Goal: Information Seeking & Learning: Learn about a topic

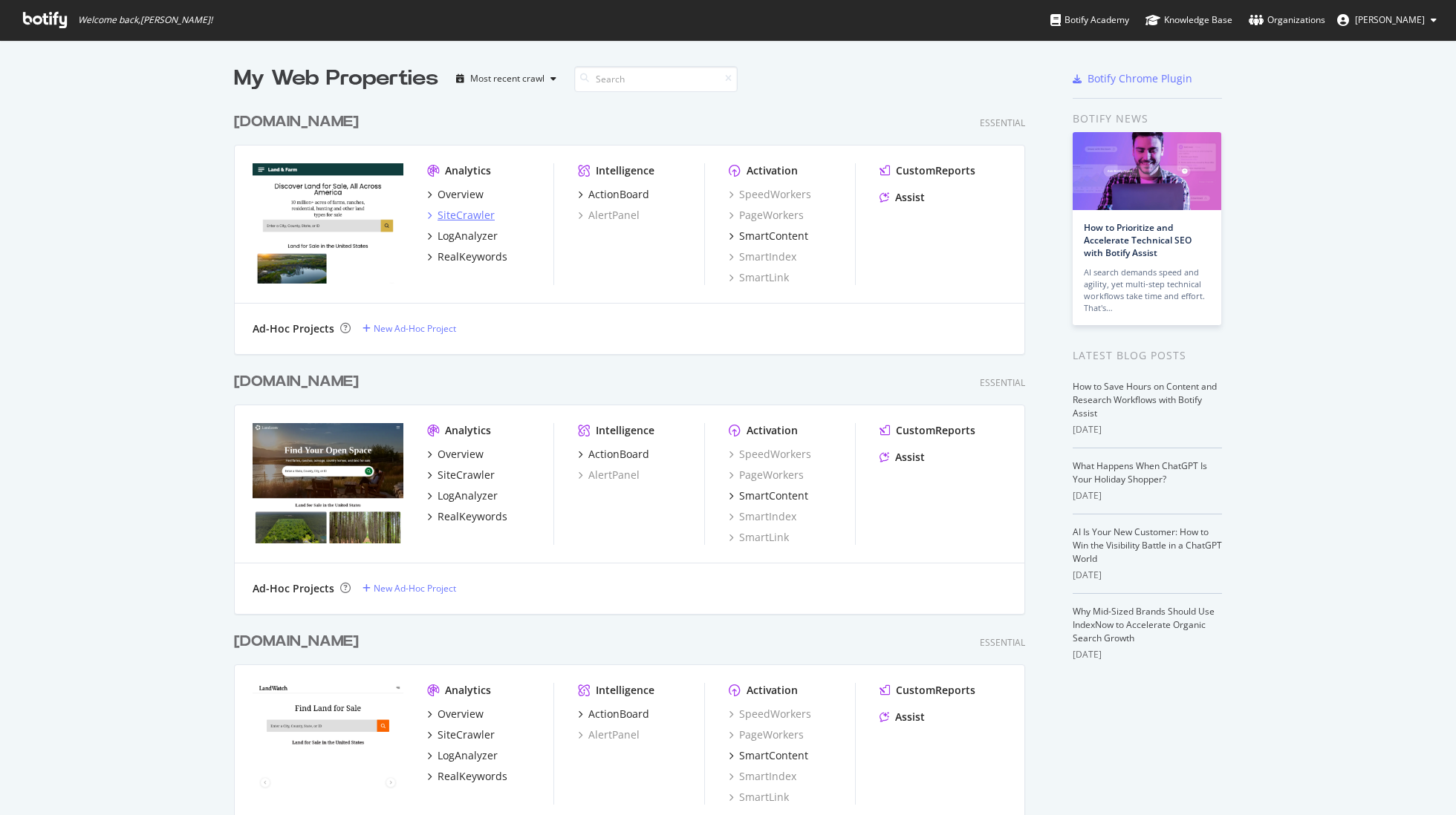
scroll to position [815, 1456]
click at [485, 218] on div "Overview SiteCrawler LogAnalyzer RealKeywords" at bounding box center [490, 226] width 126 height 77
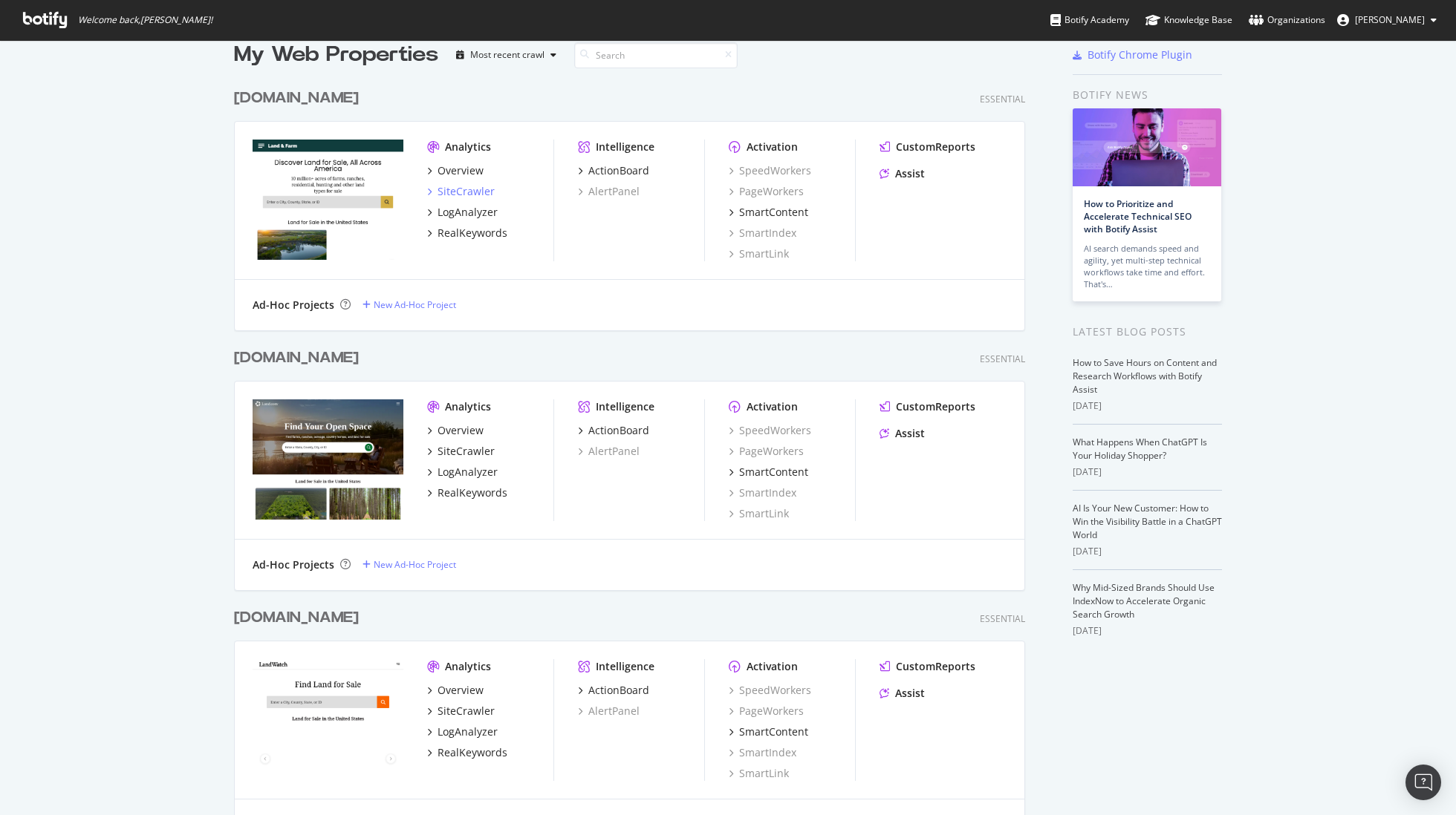
scroll to position [26, 0]
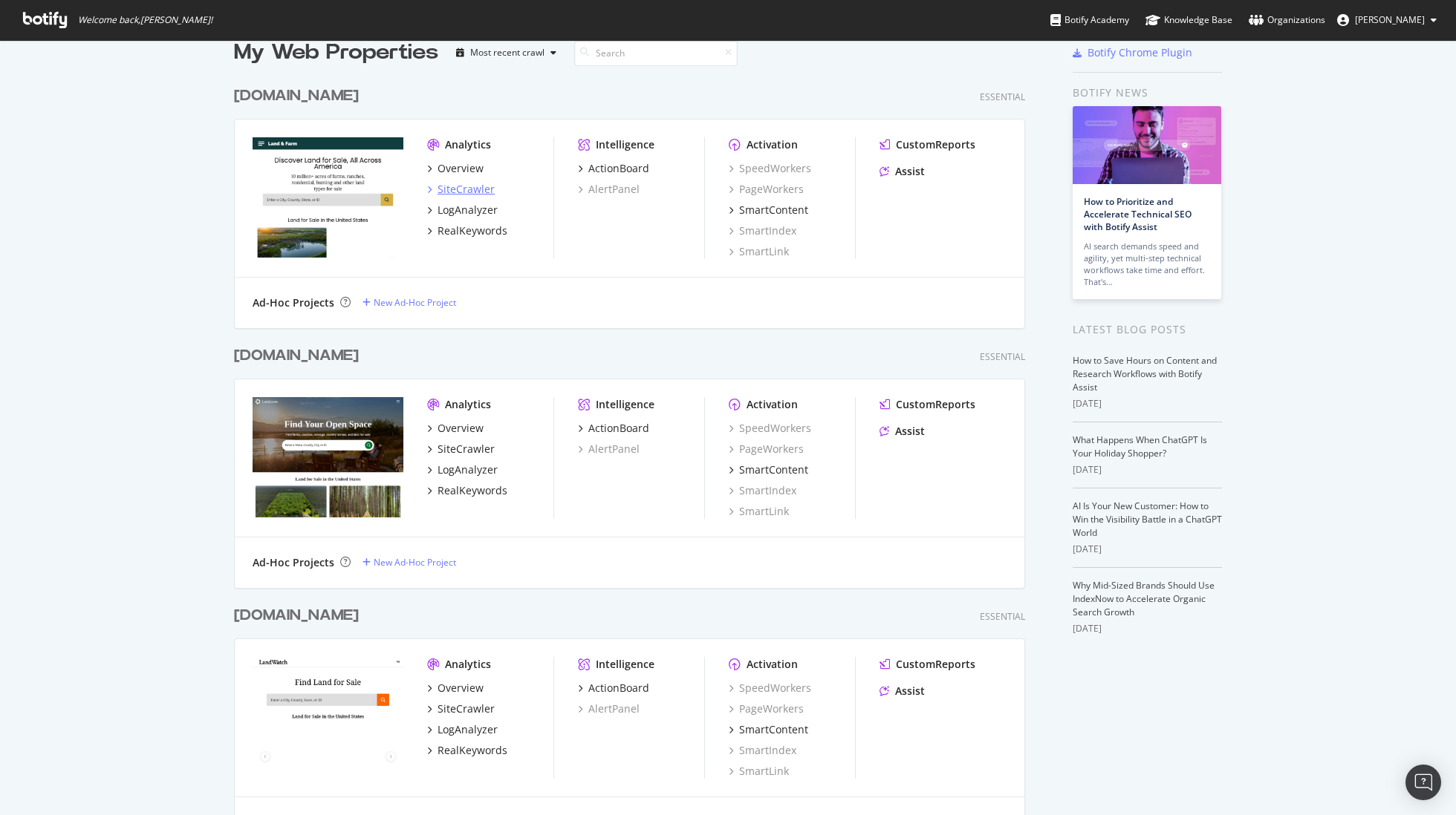
click at [476, 190] on div "SiteCrawler" at bounding box center [466, 189] width 57 height 14
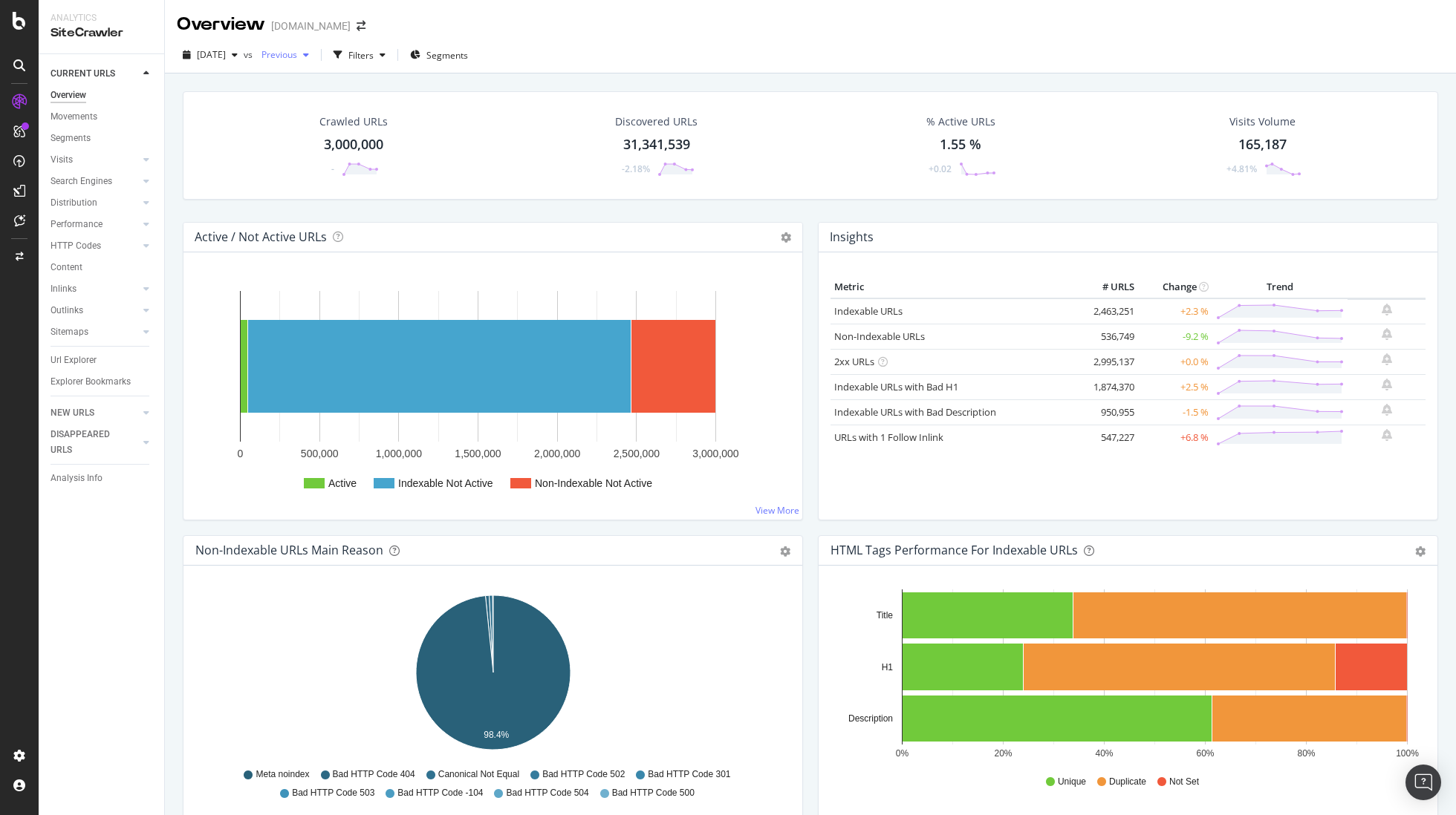
click at [315, 58] on div "button" at bounding box center [306, 55] width 18 height 9
click at [309, 58] on icon "button" at bounding box center [306, 55] width 6 height 9
drag, startPoint x: 338, startPoint y: 58, endPoint x: 323, endPoint y: 62, distance: 15.5
click at [309, 58] on icon "button" at bounding box center [306, 55] width 6 height 9
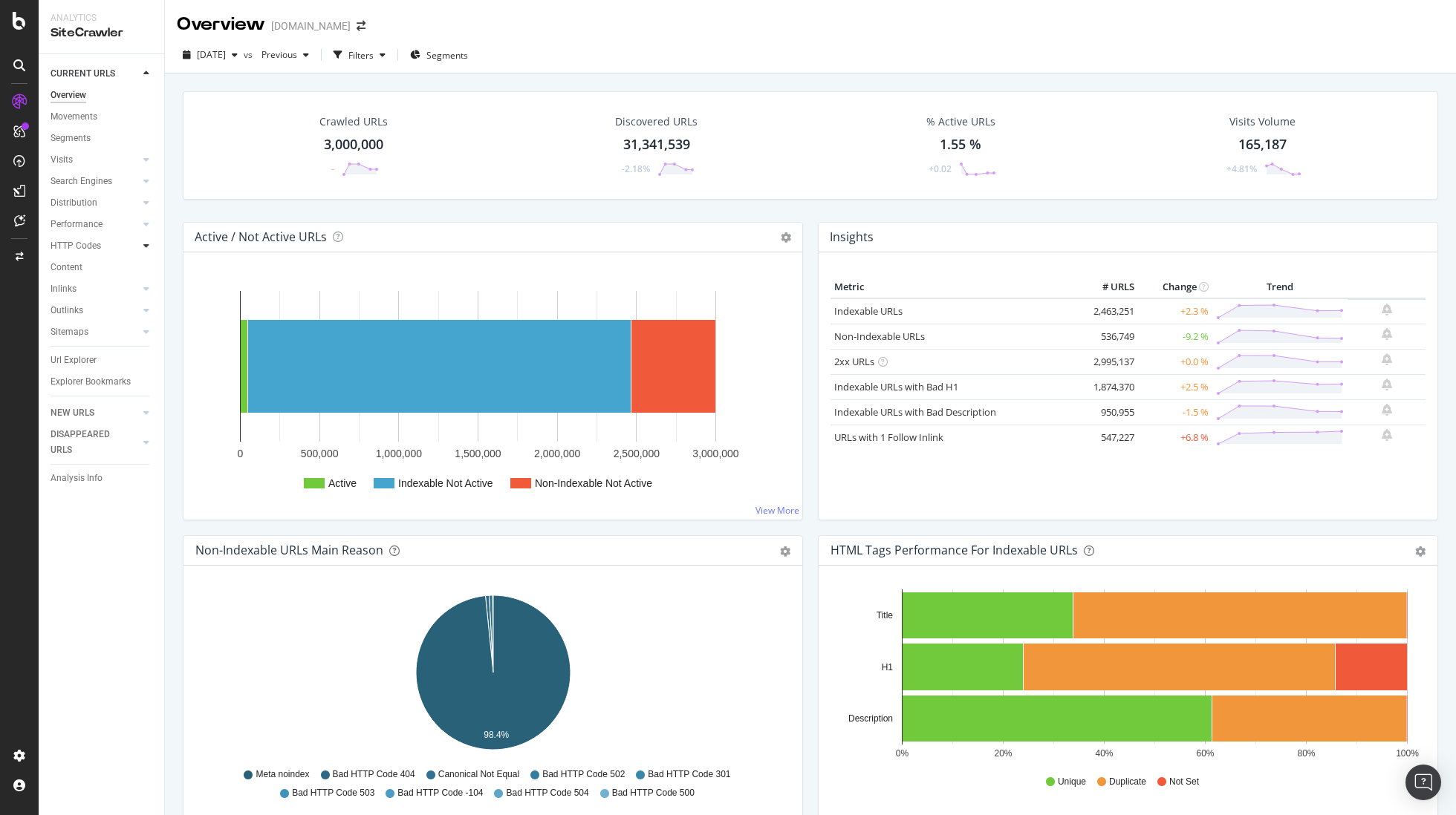
click at [143, 245] on icon at bounding box center [146, 245] width 6 height 9
click at [109, 267] on link "Top Charts" at bounding box center [105, 267] width 96 height 15
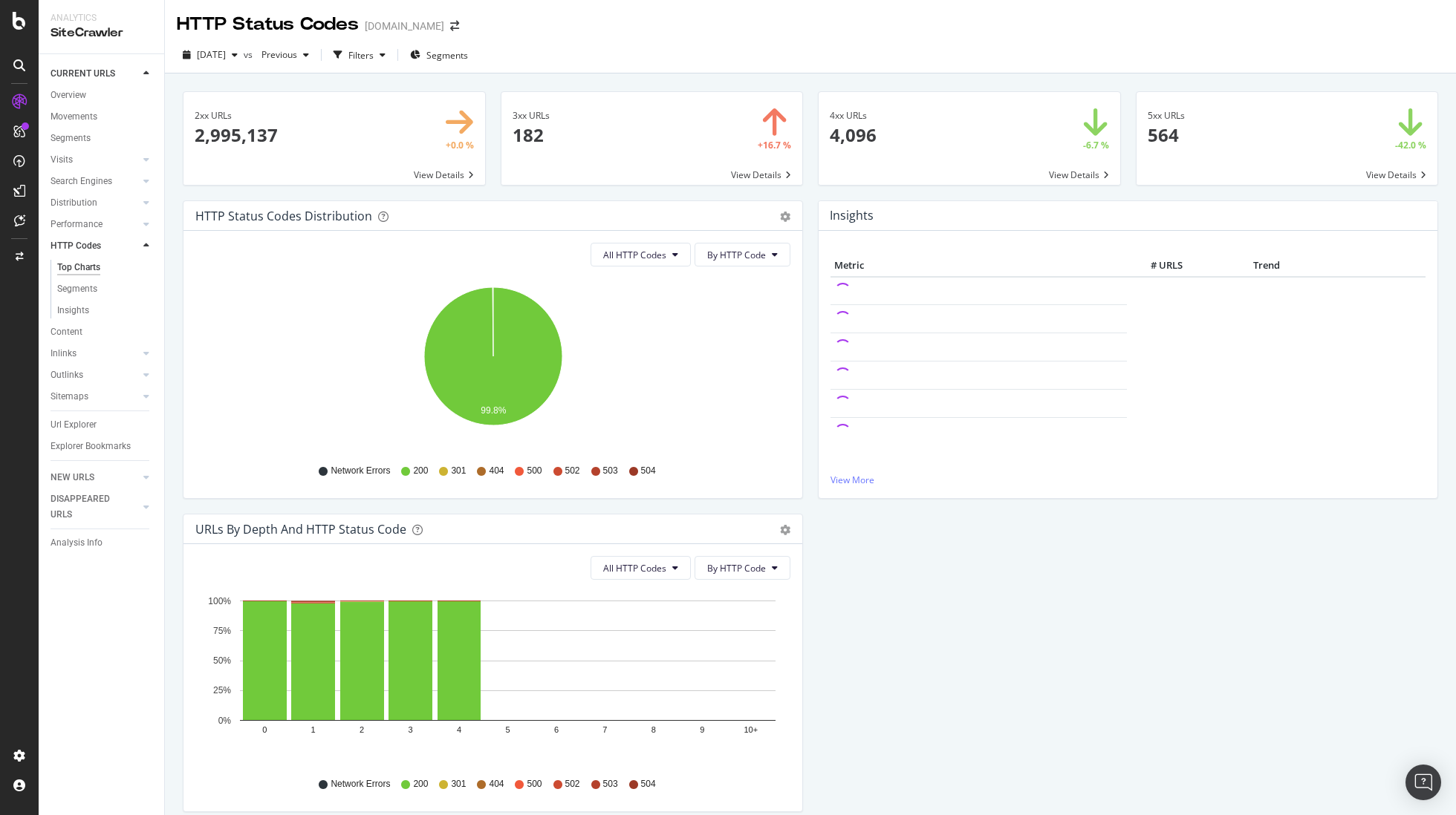
click at [753, 172] on span at bounding box center [652, 138] width 301 height 92
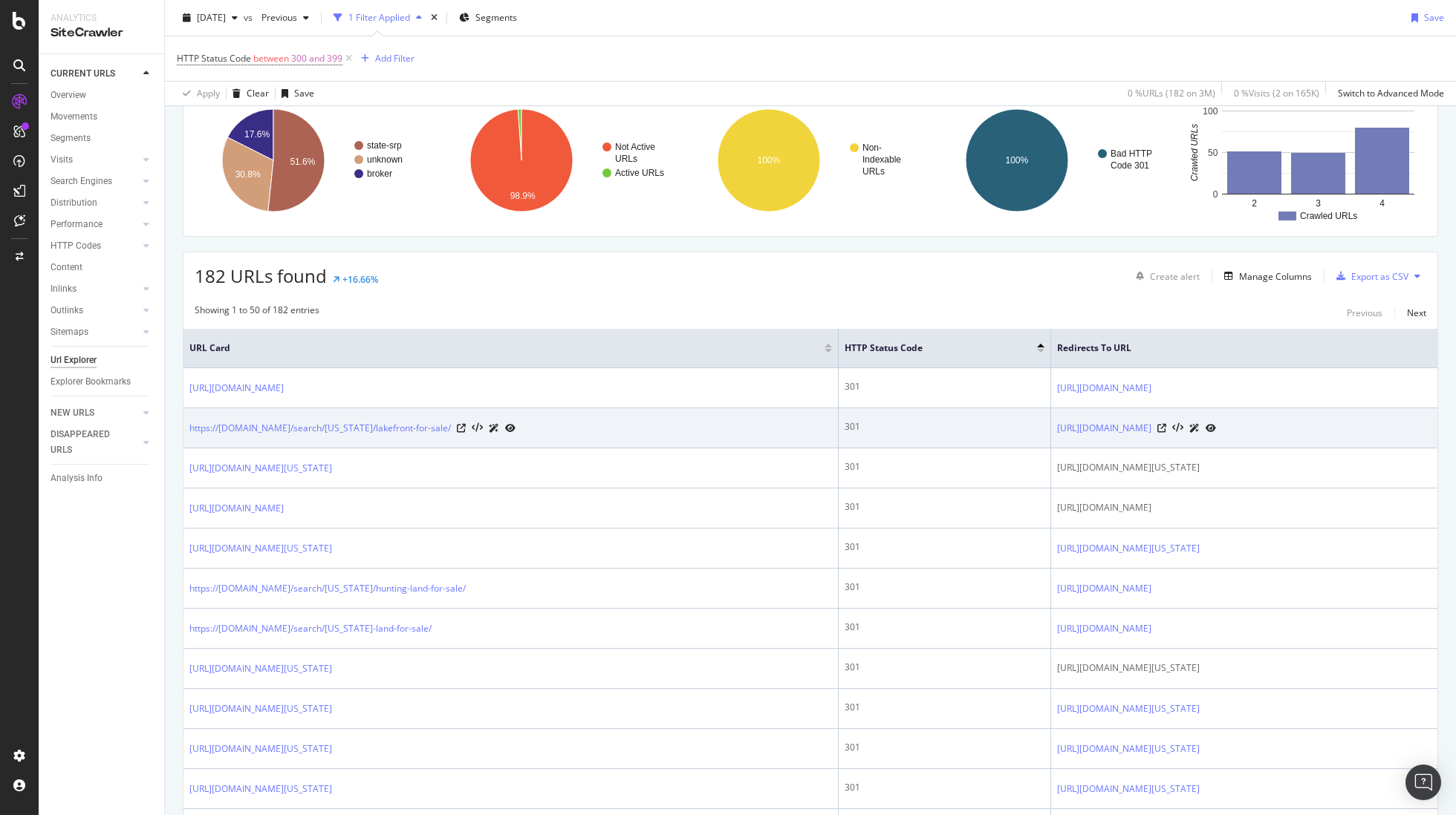
scroll to position [131, 0]
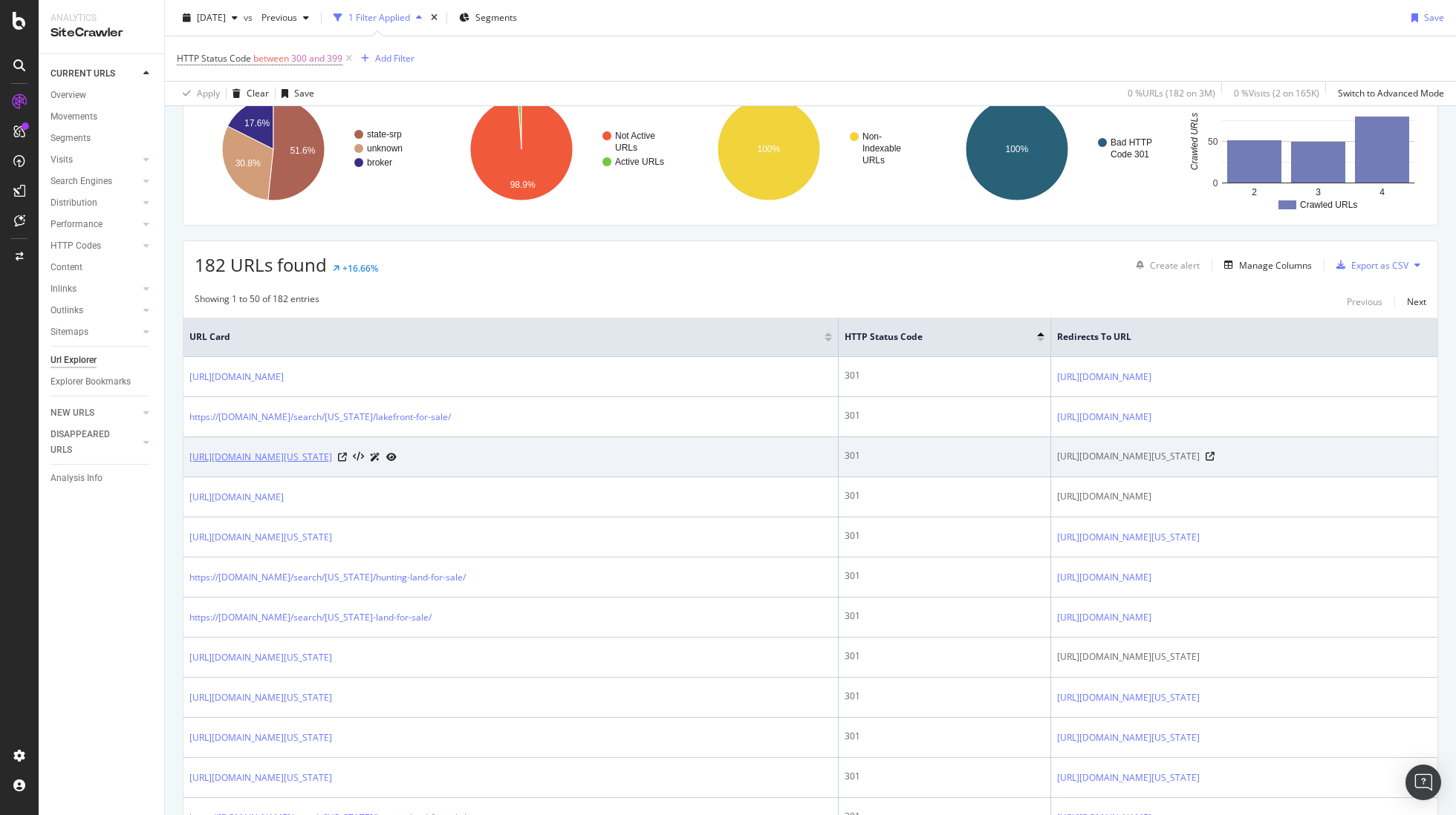
click at [332, 452] on link "[URL][DOMAIN_NAME][US_STATE]" at bounding box center [260, 457] width 142 height 14
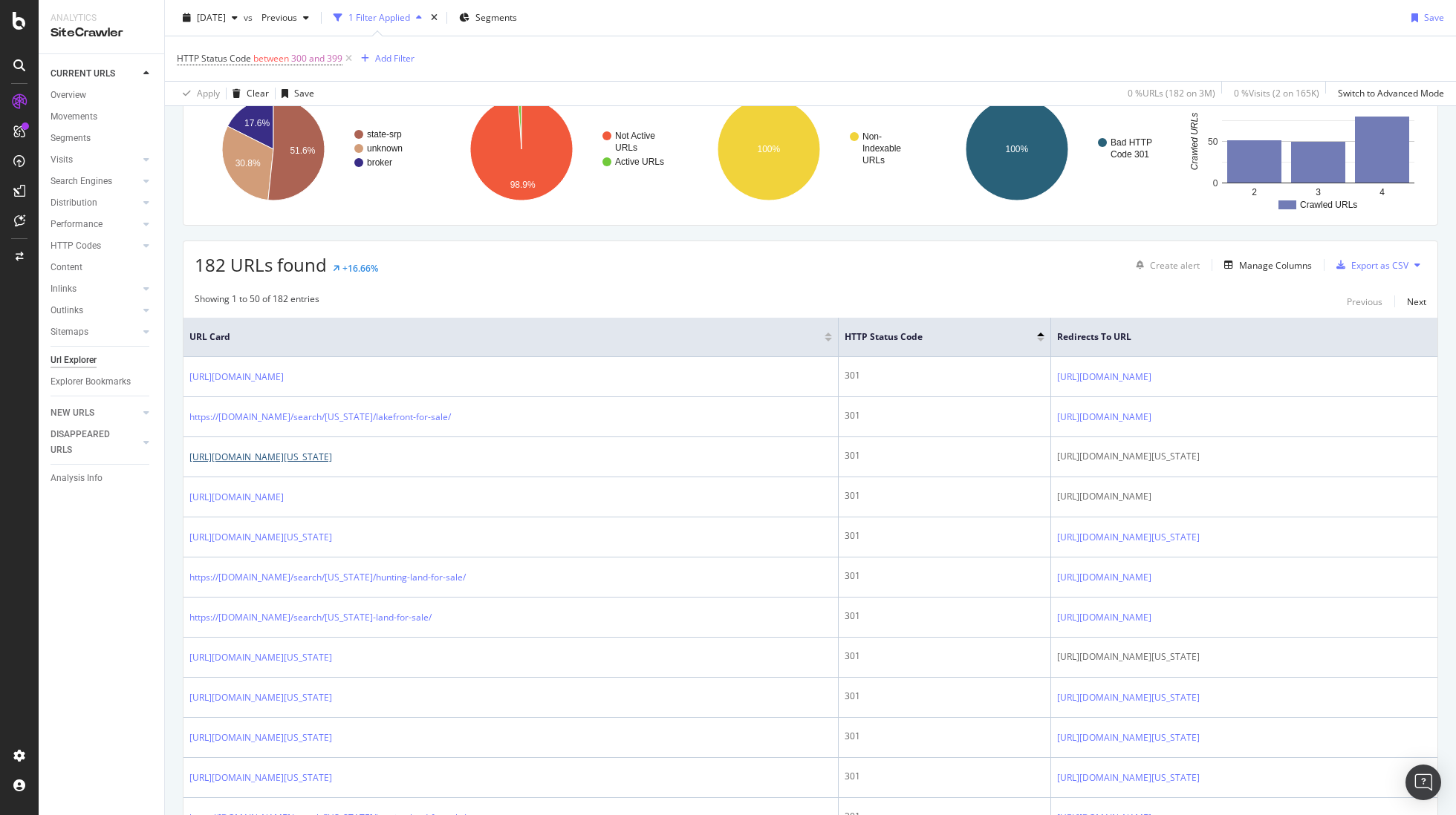
scroll to position [0, 0]
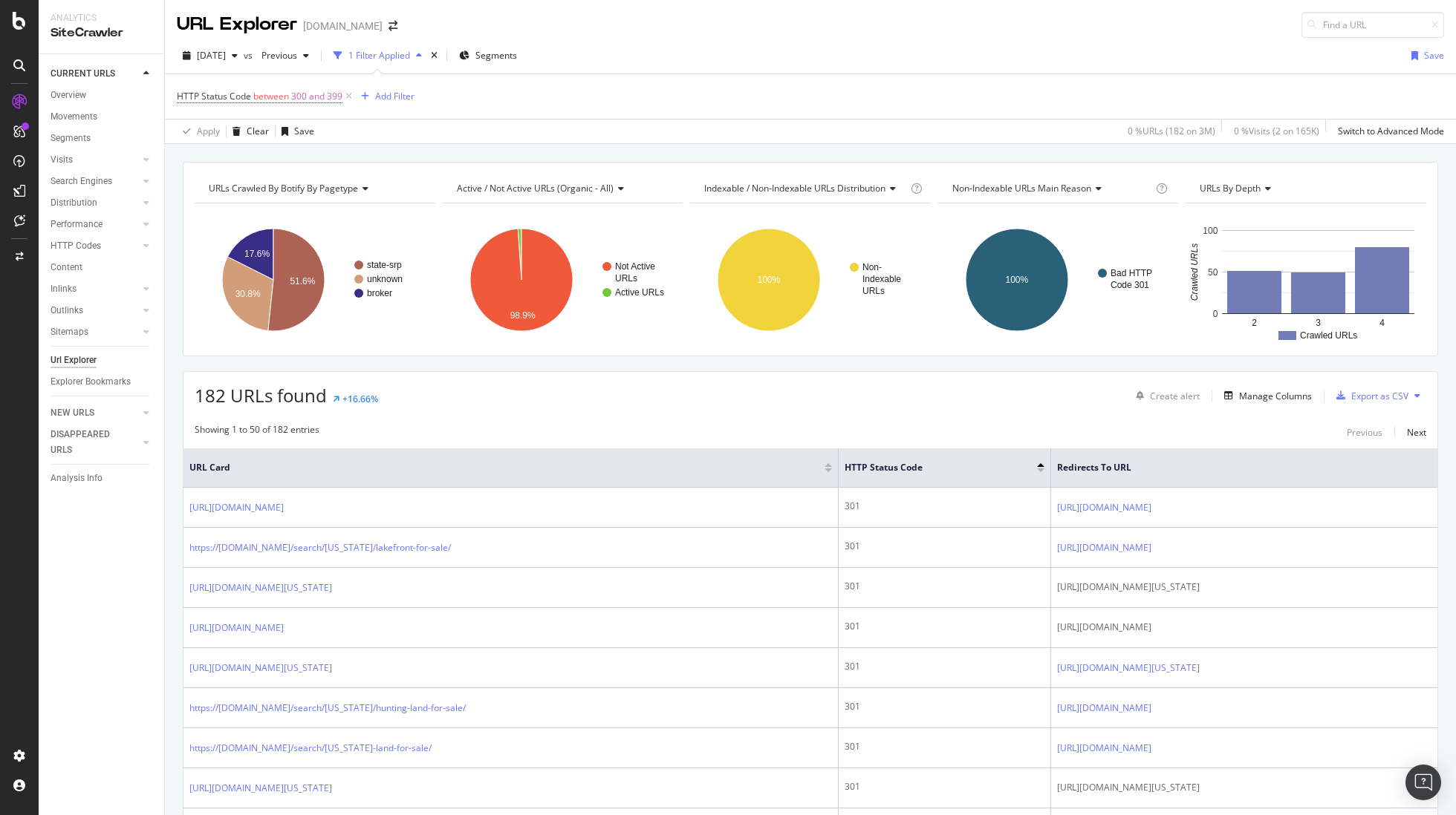
drag, startPoint x: 346, startPoint y: 96, endPoint x: 325, endPoint y: 147, distance: 55.2
click at [346, 96] on icon at bounding box center [349, 96] width 13 height 14
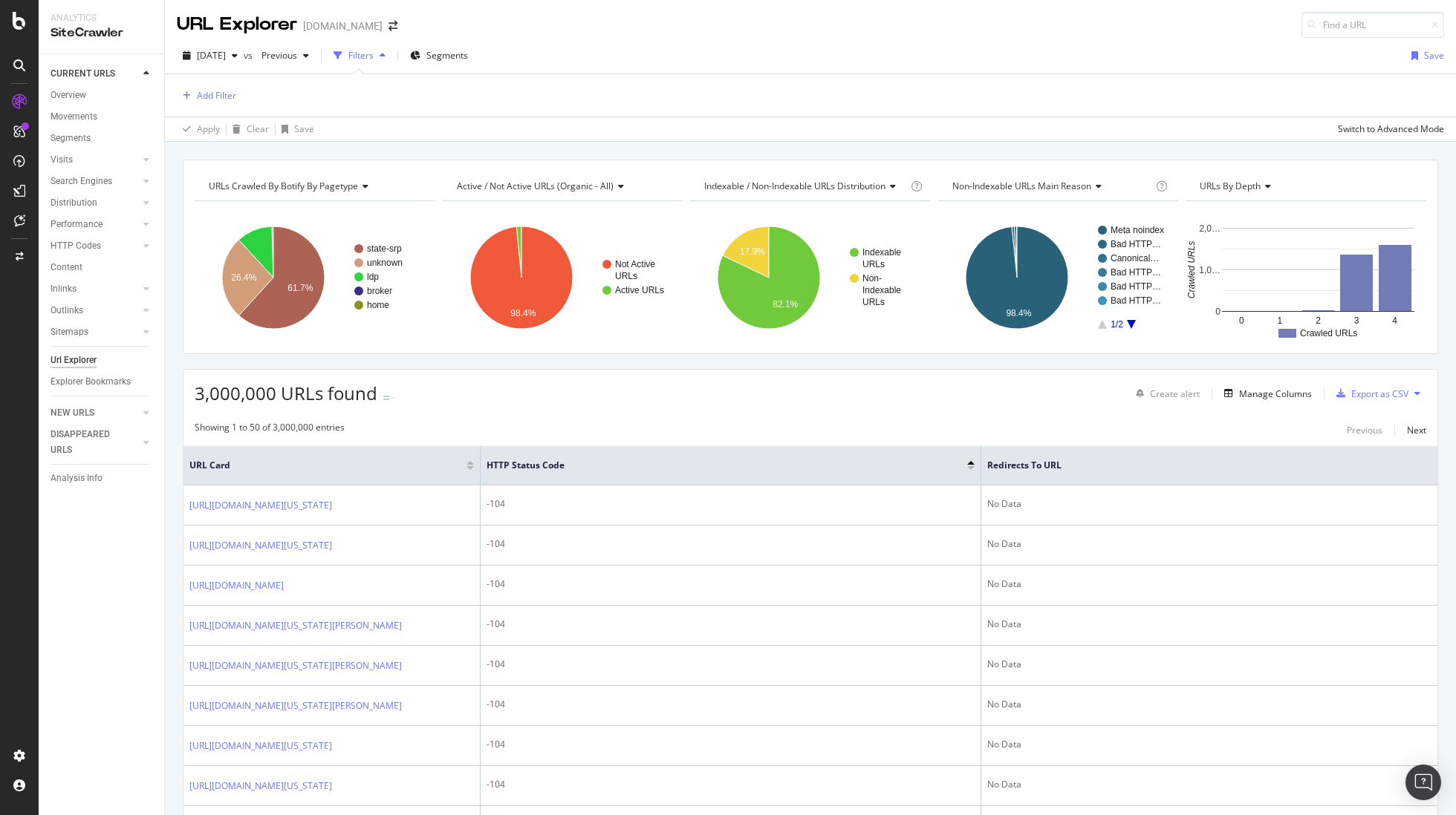
click at [1318, 319] on text "2" at bounding box center [1319, 321] width 5 height 10
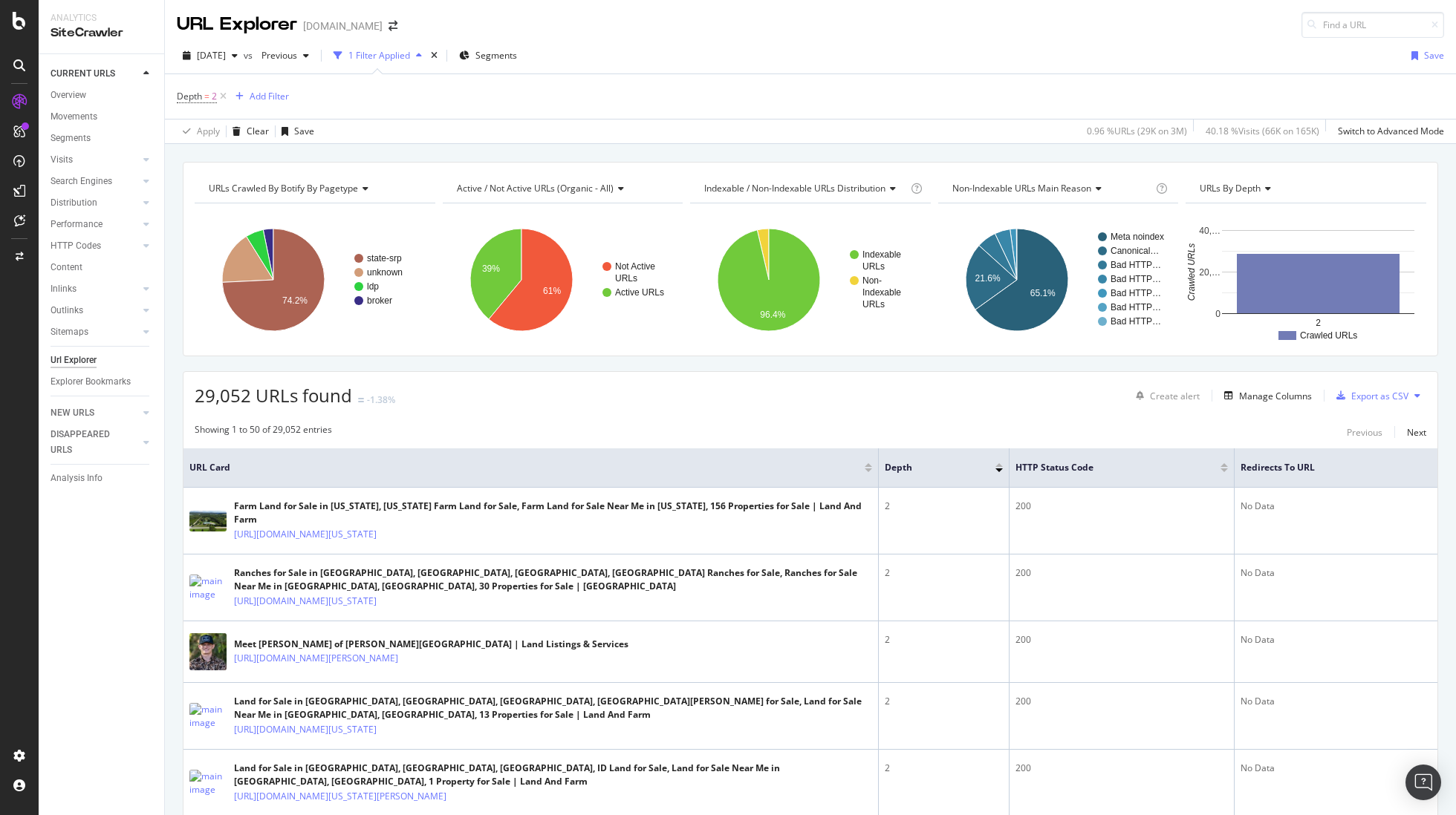
drag, startPoint x: 222, startPoint y: 96, endPoint x: 237, endPoint y: 166, distance: 71.6
click at [222, 96] on icon at bounding box center [224, 96] width 13 height 14
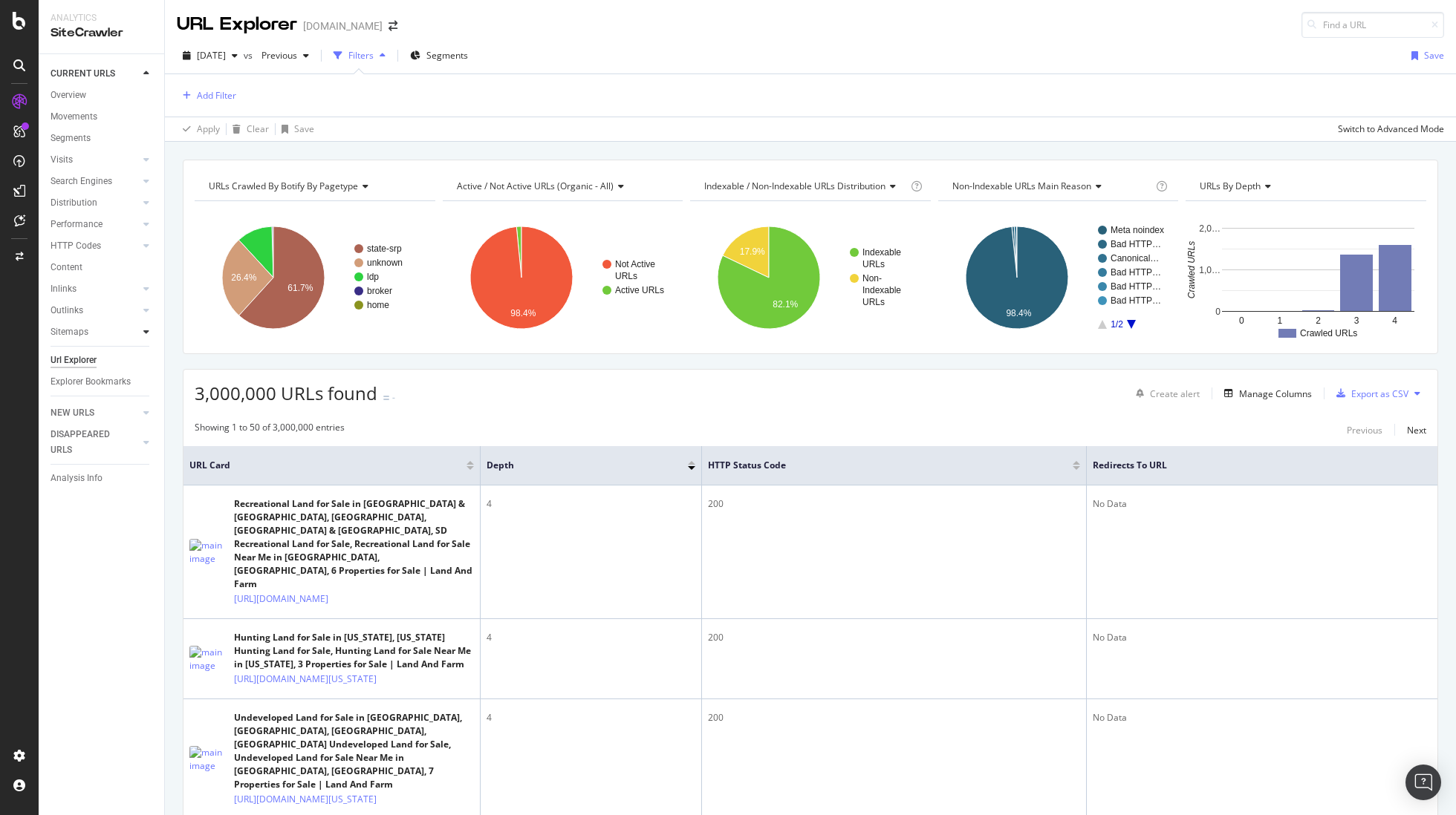
click at [144, 331] on icon at bounding box center [146, 331] width 6 height 9
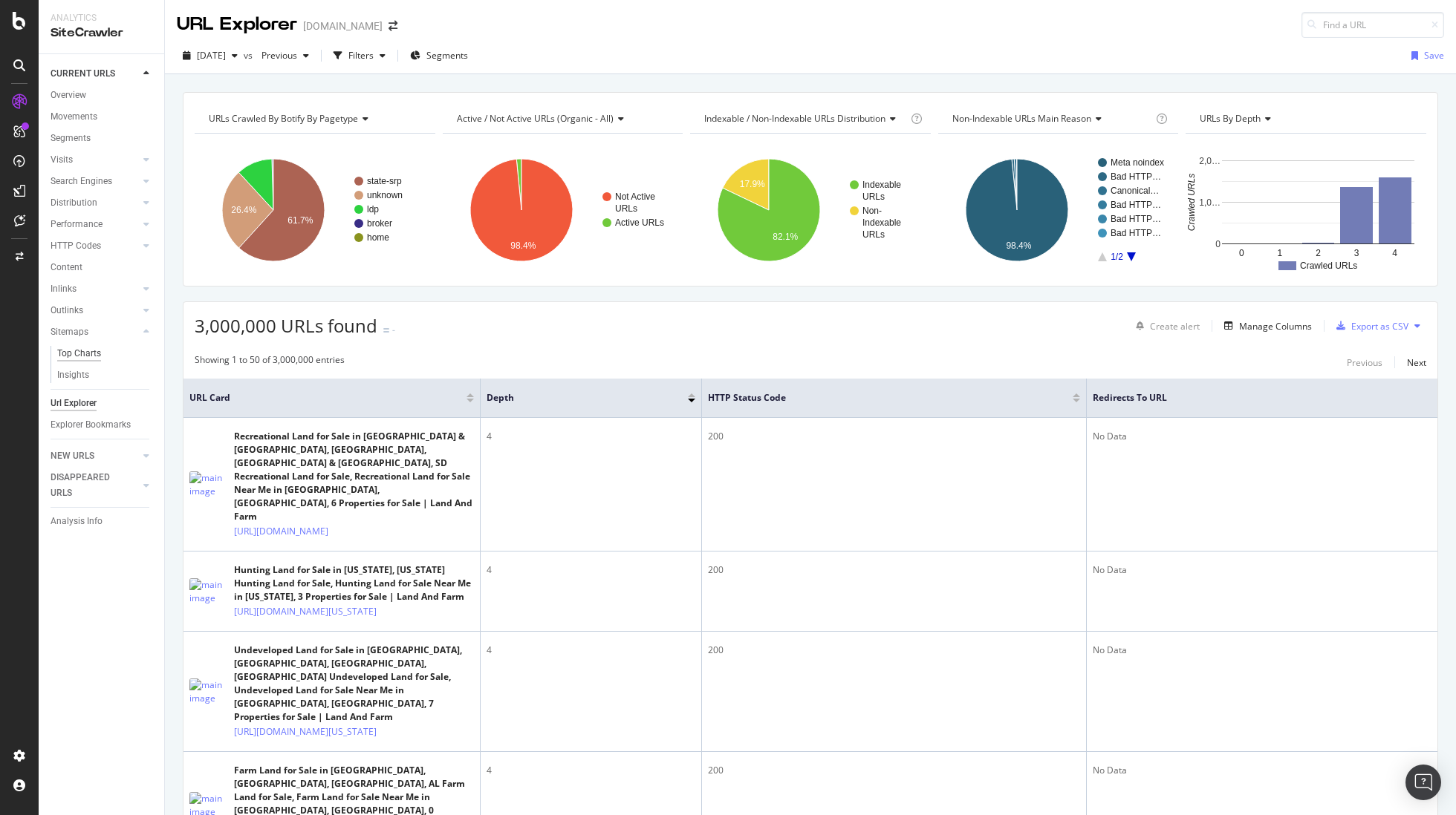
click at [98, 353] on div "Top Charts" at bounding box center [79, 353] width 44 height 15
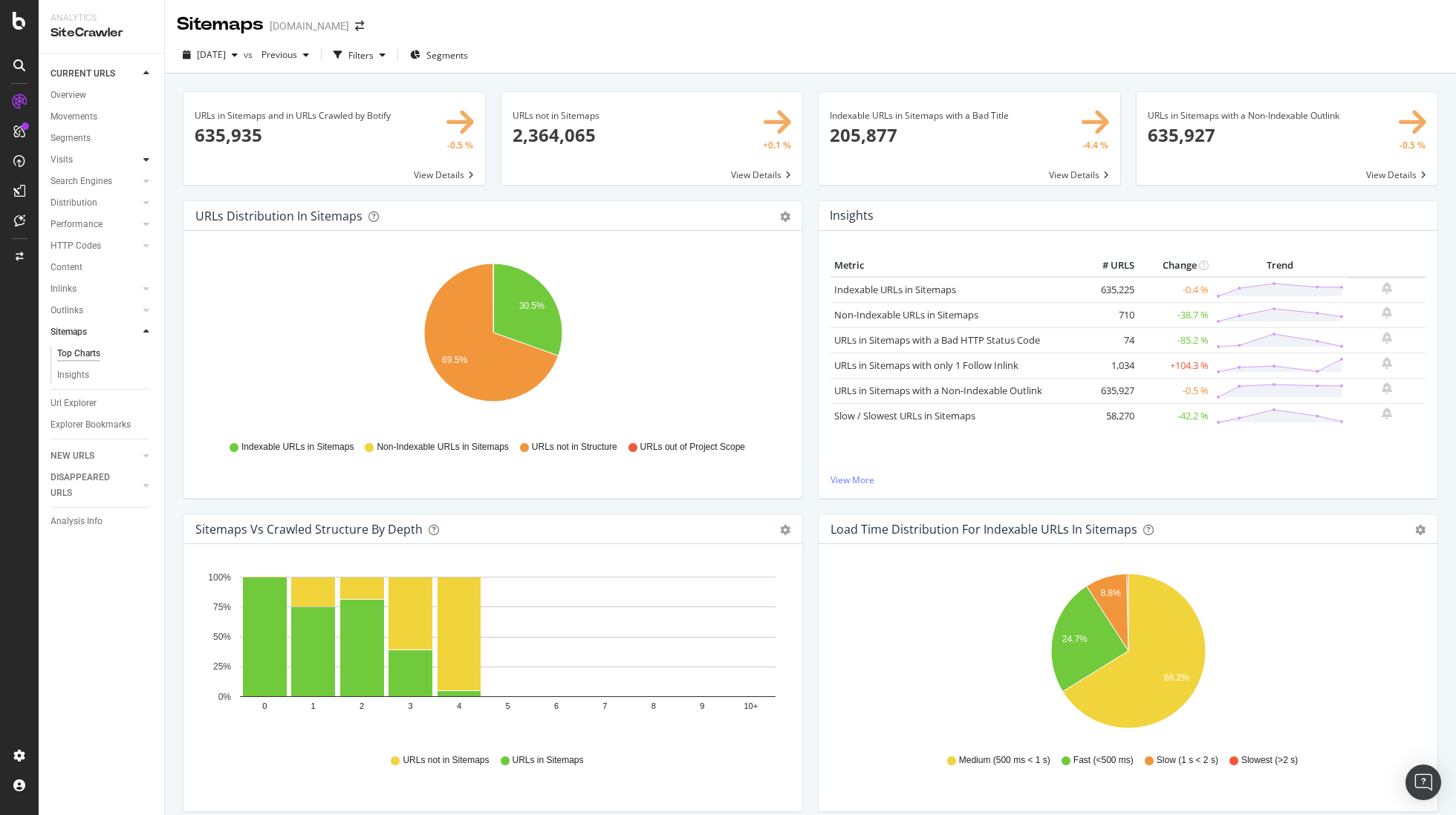
click at [141, 159] on div at bounding box center [146, 159] width 14 height 14
click at [91, 180] on link "Analysis" at bounding box center [105, 181] width 96 height 15
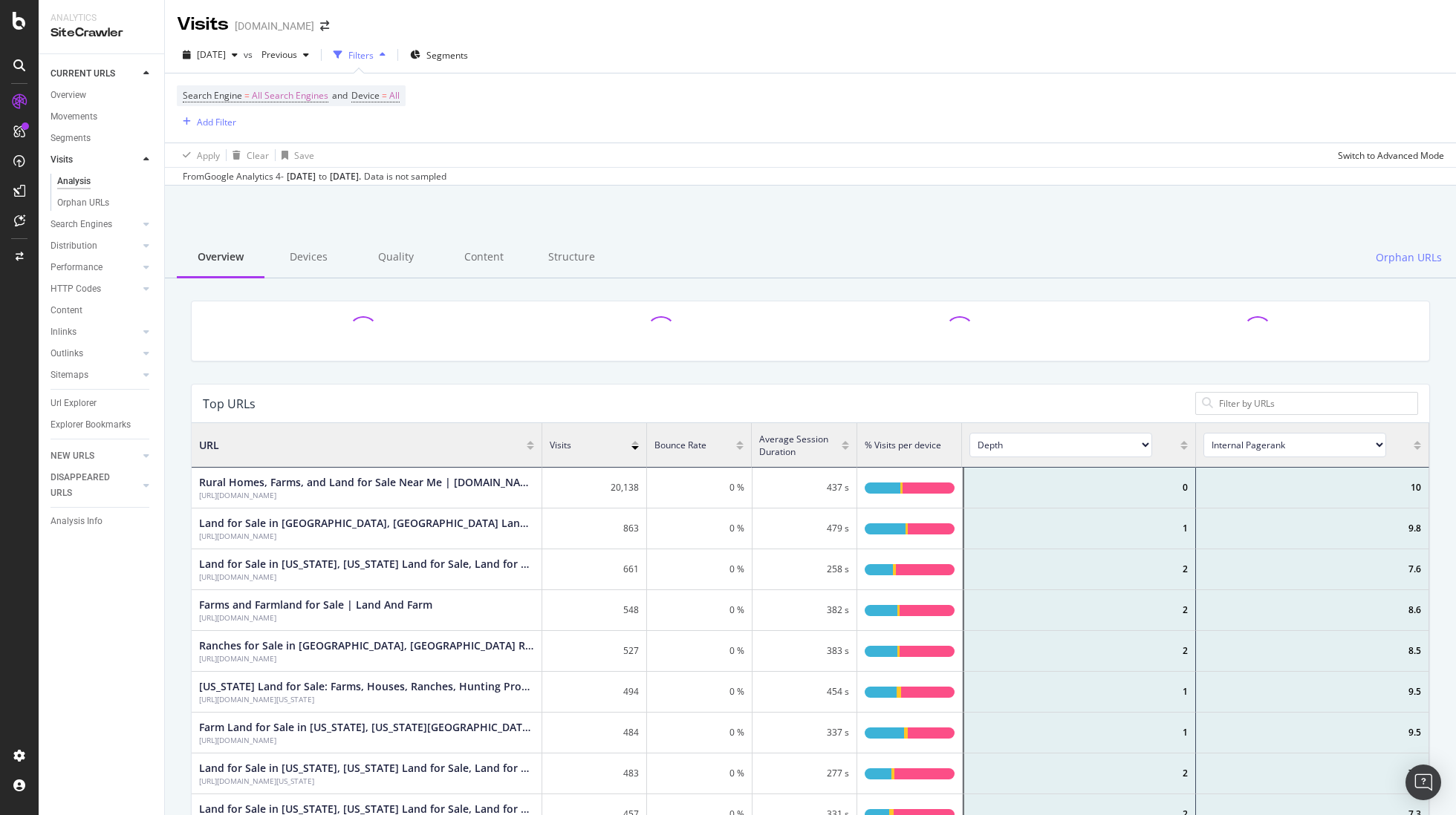
scroll to position [445, 1237]
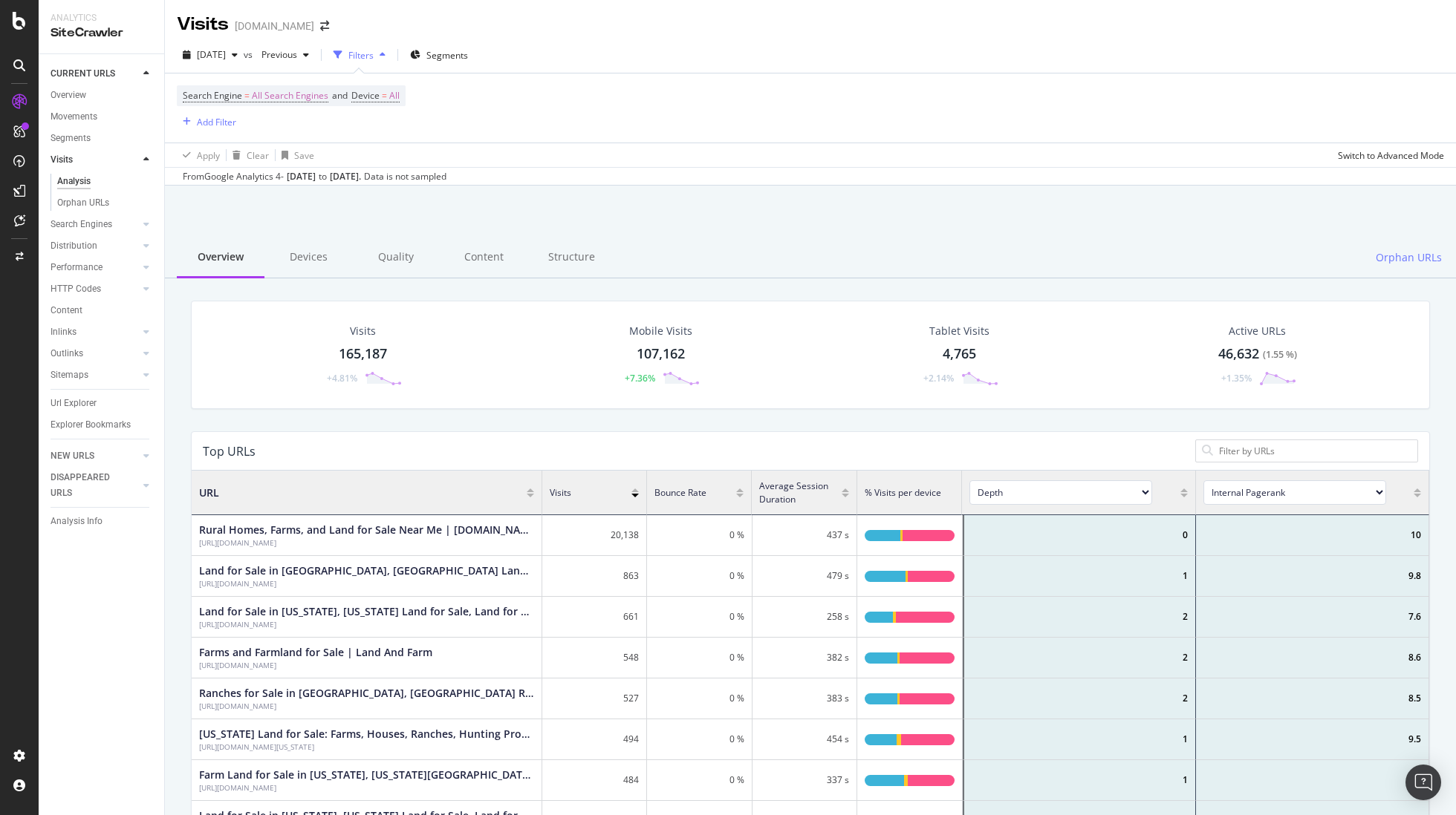
drag, startPoint x: 385, startPoint y: 258, endPoint x: 399, endPoint y: 355, distance: 98.0
click at [385, 258] on div "Quality" at bounding box center [396, 258] width 88 height 41
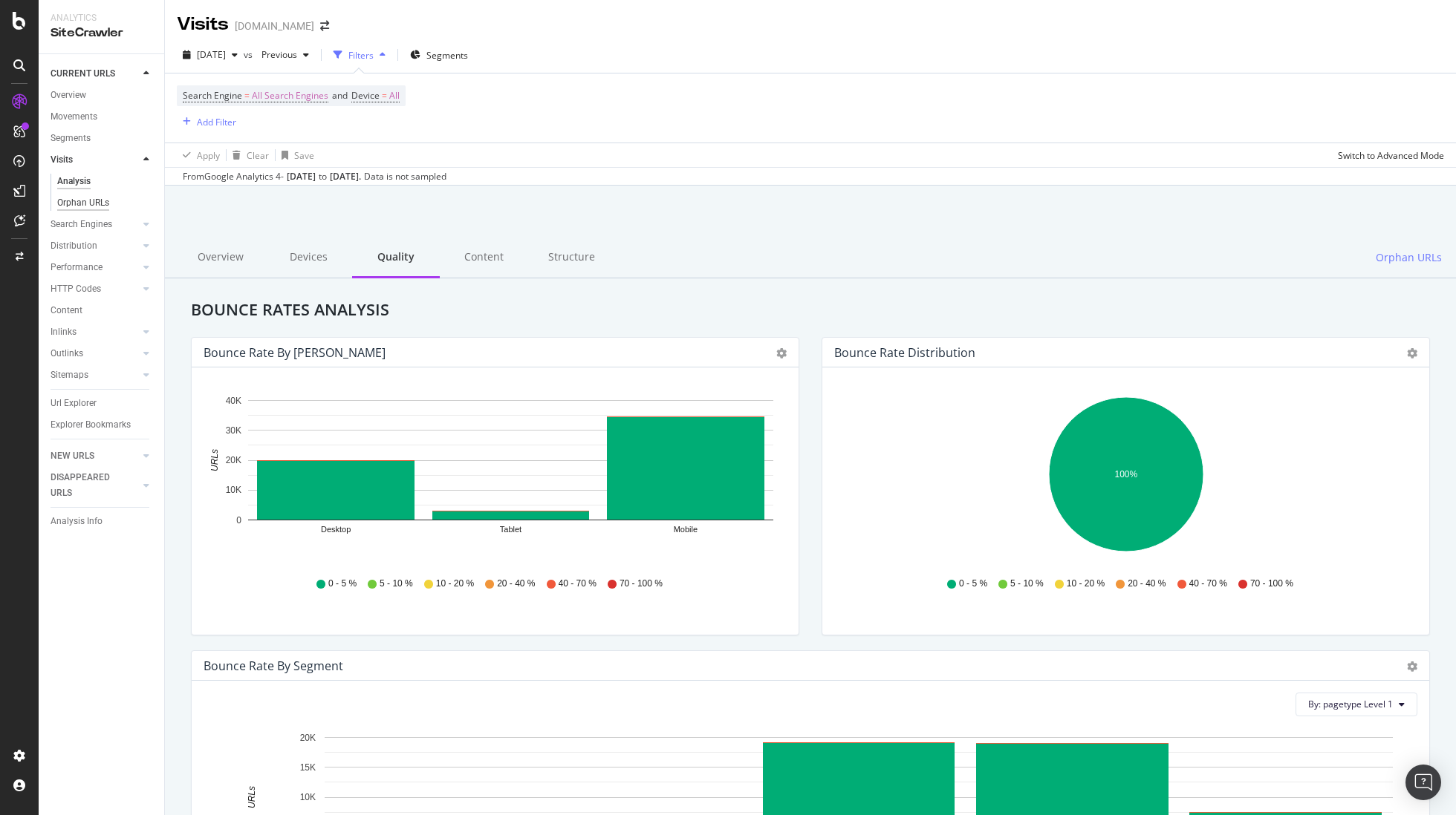
click at [96, 203] on div "Orphan URLs" at bounding box center [83, 203] width 52 height 15
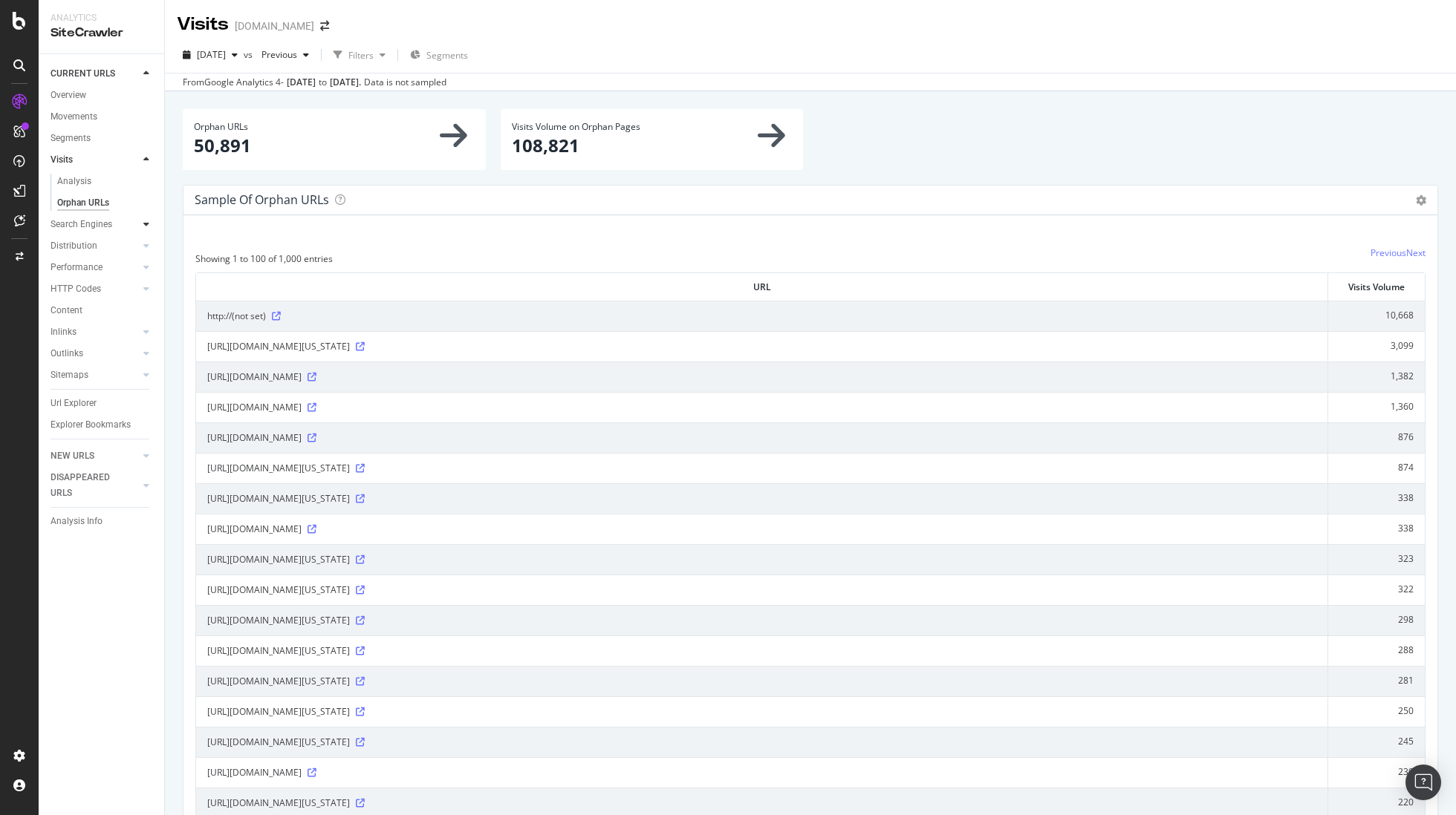
click at [145, 225] on icon at bounding box center [146, 223] width 6 height 9
click at [86, 289] on div "Orphans Explorer" at bounding box center [92, 289] width 69 height 15
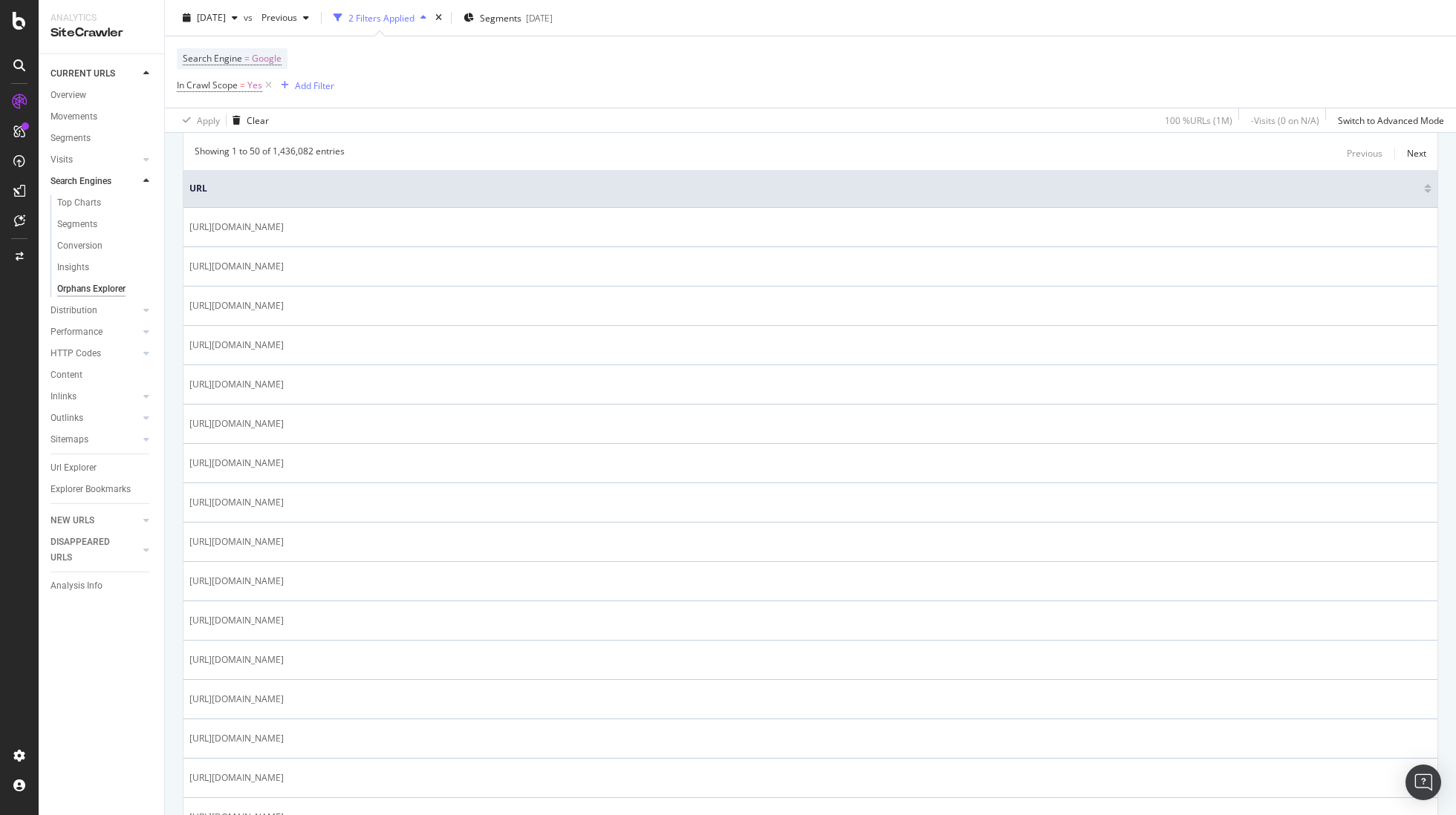
scroll to position [319, 0]
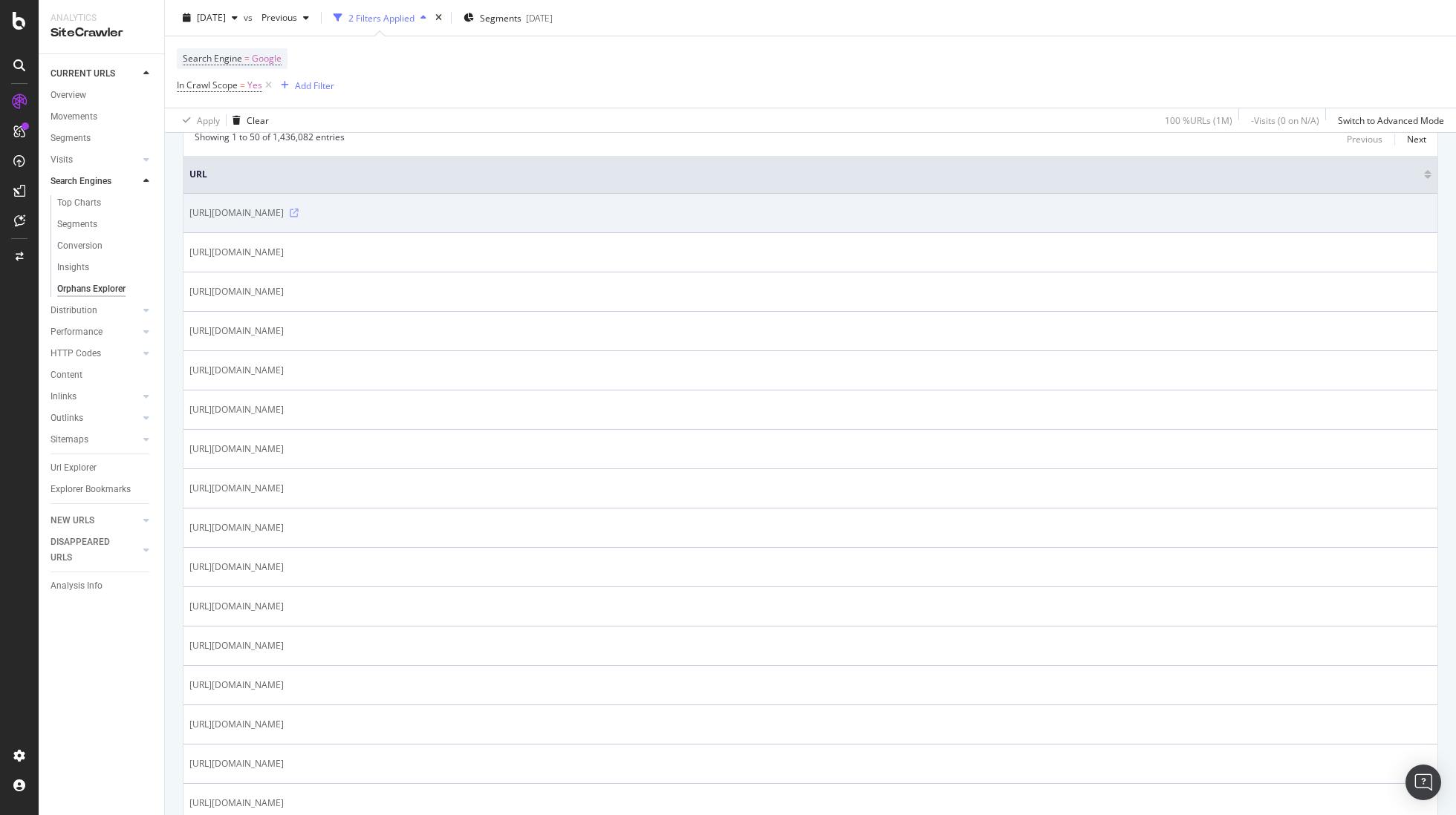
click at [298, 212] on icon at bounding box center [293, 213] width 9 height 9
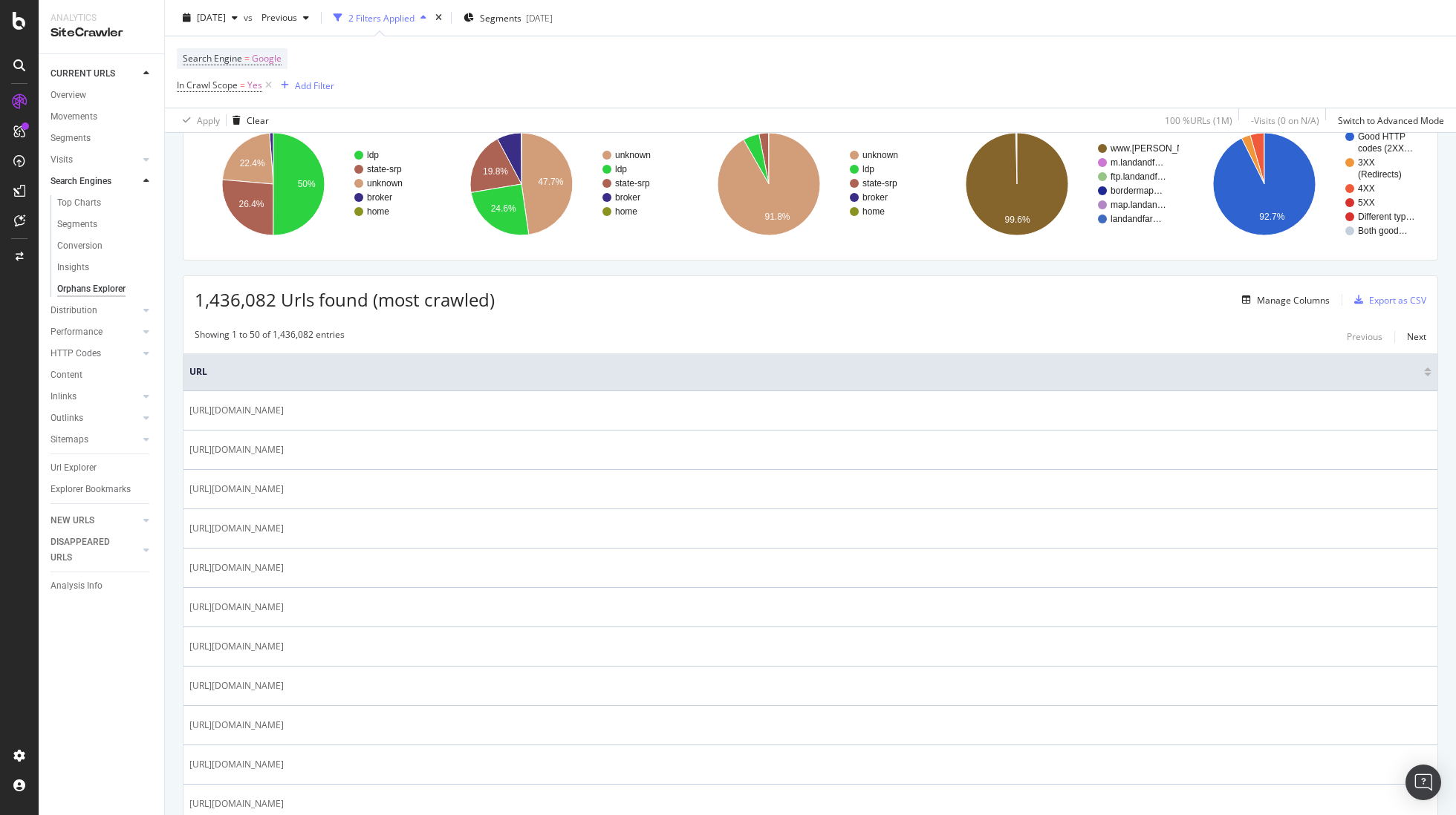
scroll to position [0, 0]
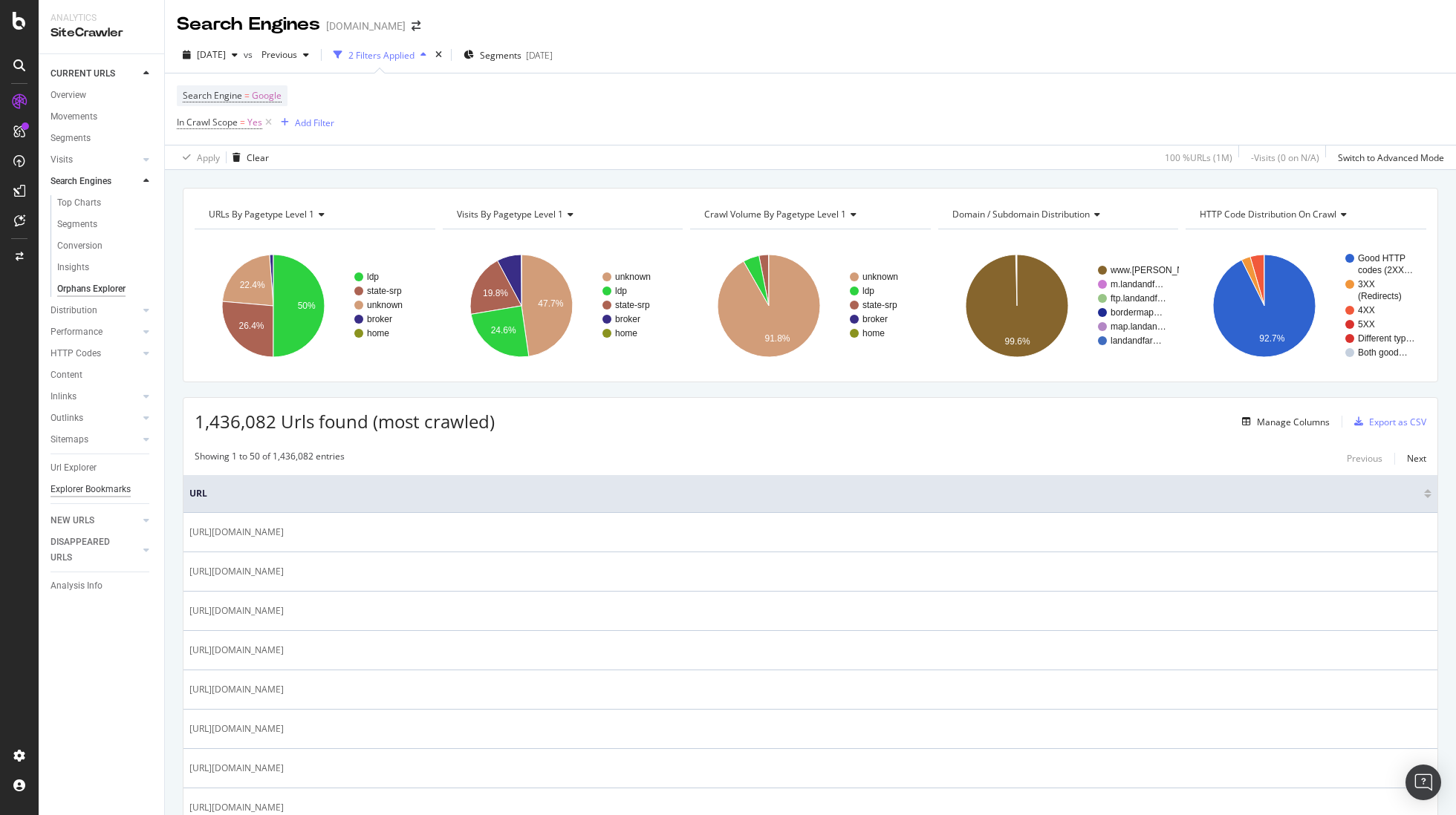
click at [73, 375] on div "Content" at bounding box center [67, 375] width 32 height 15
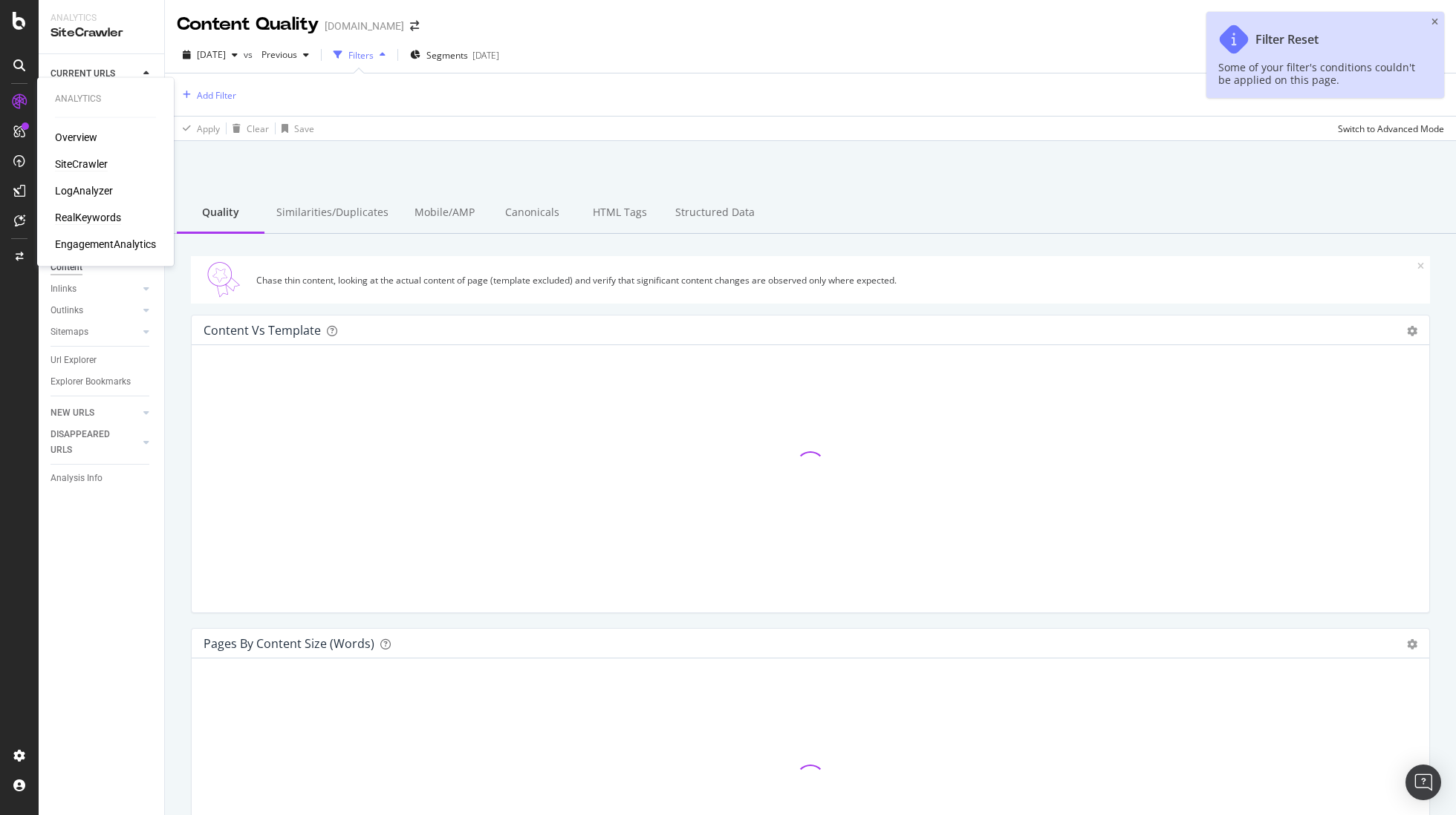
click at [75, 213] on div "RealKeywords" at bounding box center [88, 217] width 66 height 14
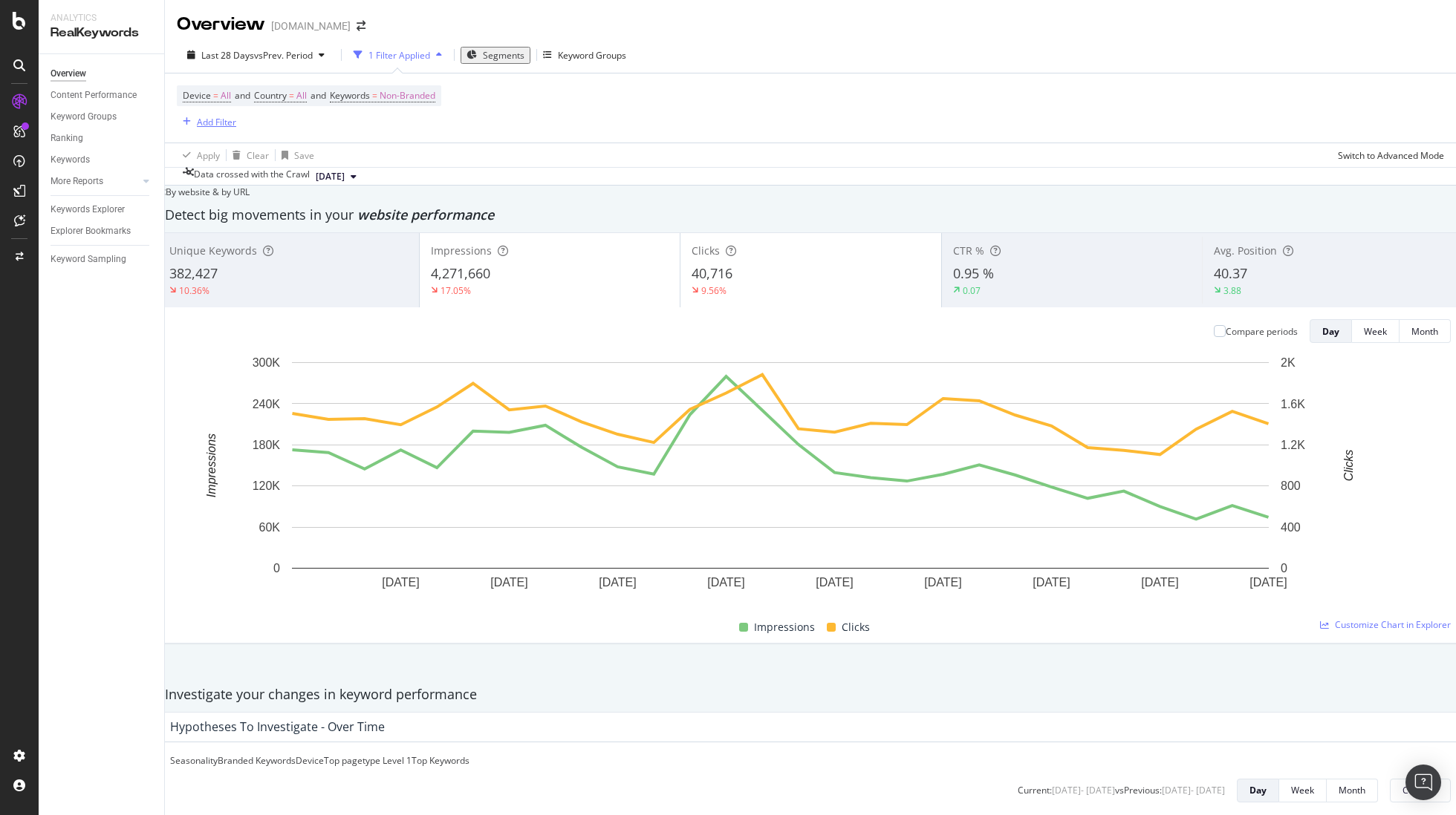
click at [213, 116] on div "Add Filter" at bounding box center [216, 122] width 39 height 13
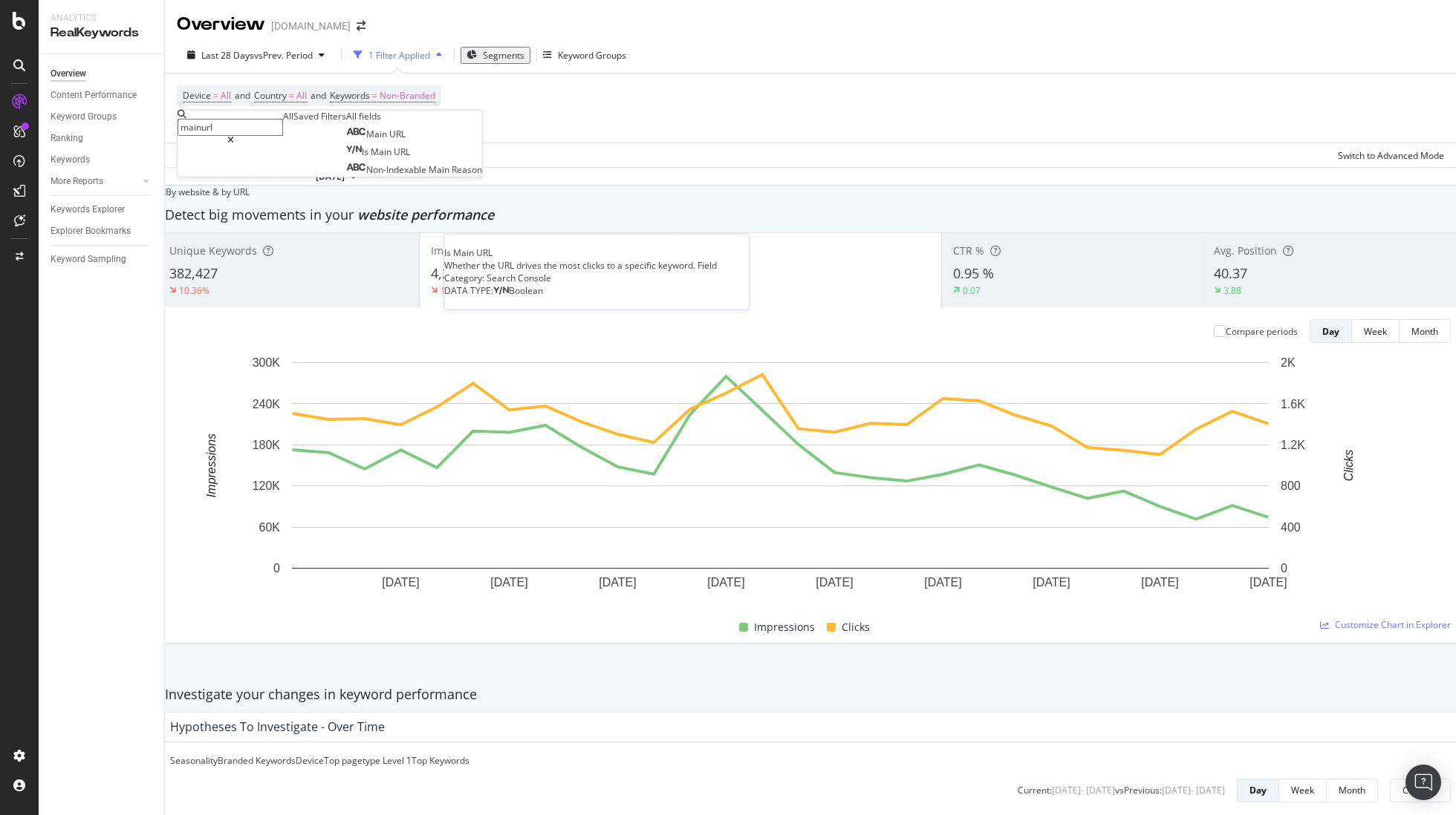
type input "mainurl"
click at [394, 159] on span "URL" at bounding box center [402, 153] width 16 height 13
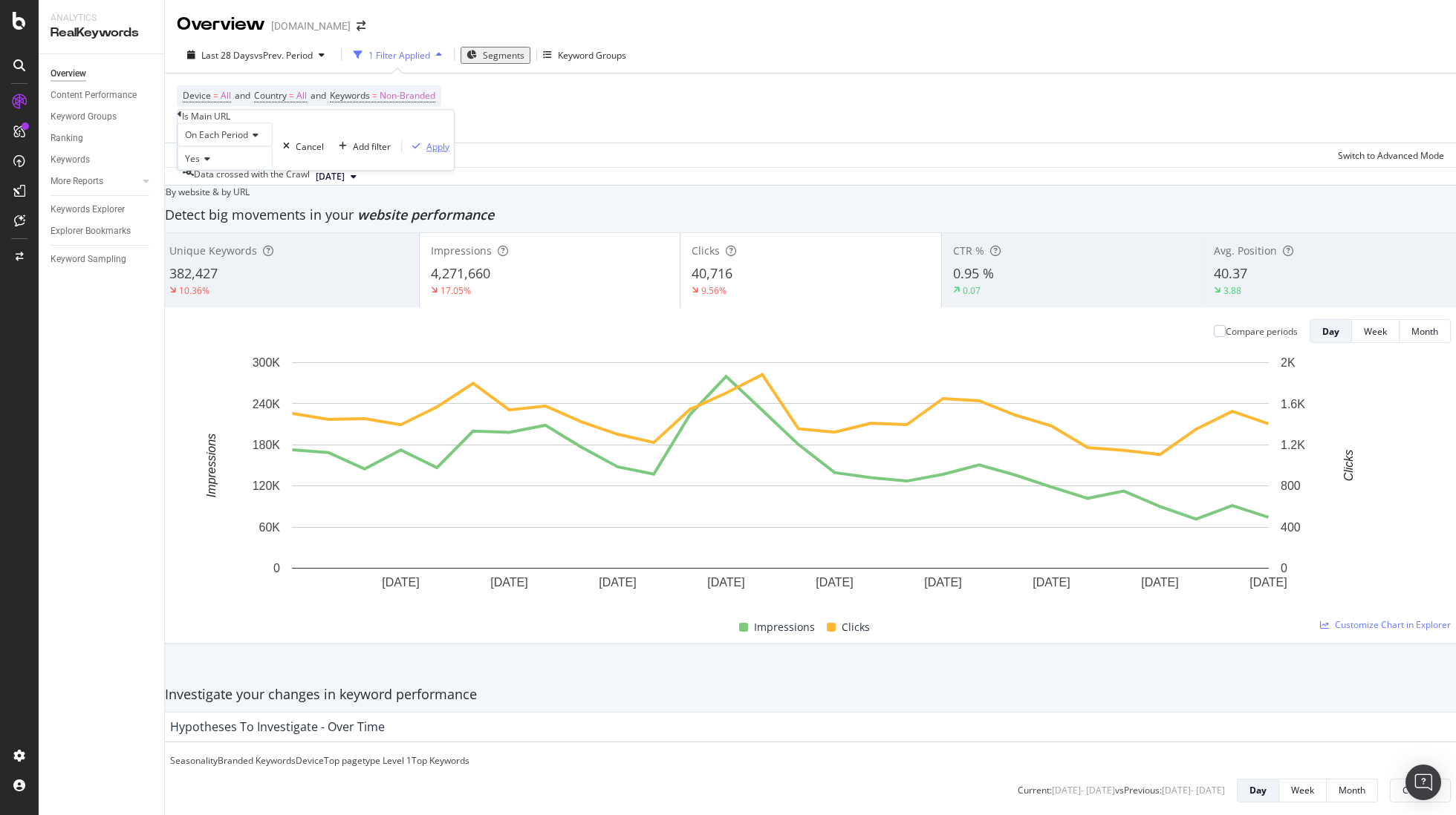
click at [426, 153] on div "Apply" at bounding box center [437, 147] width 23 height 13
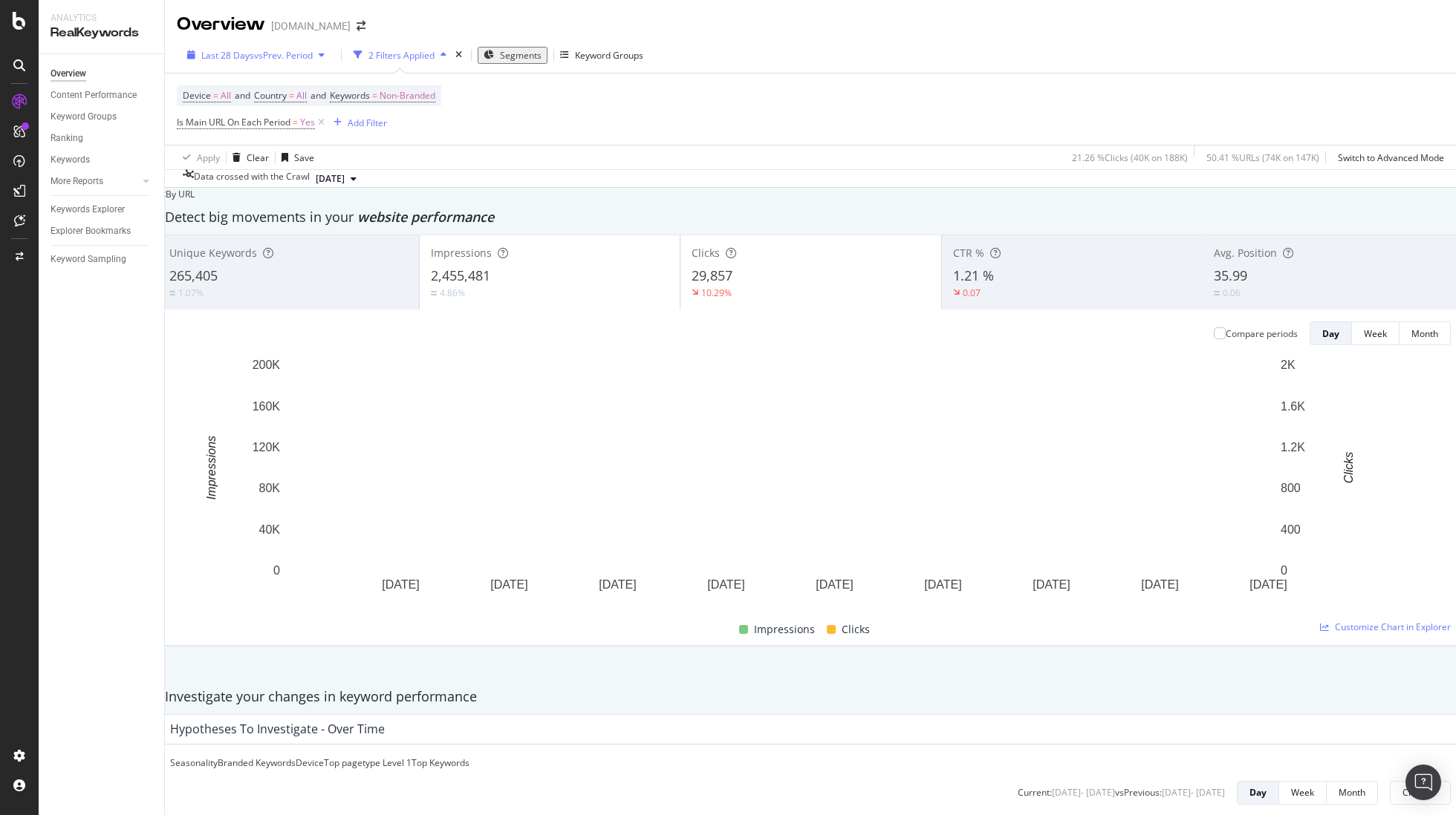
scroll to position [460, 0]
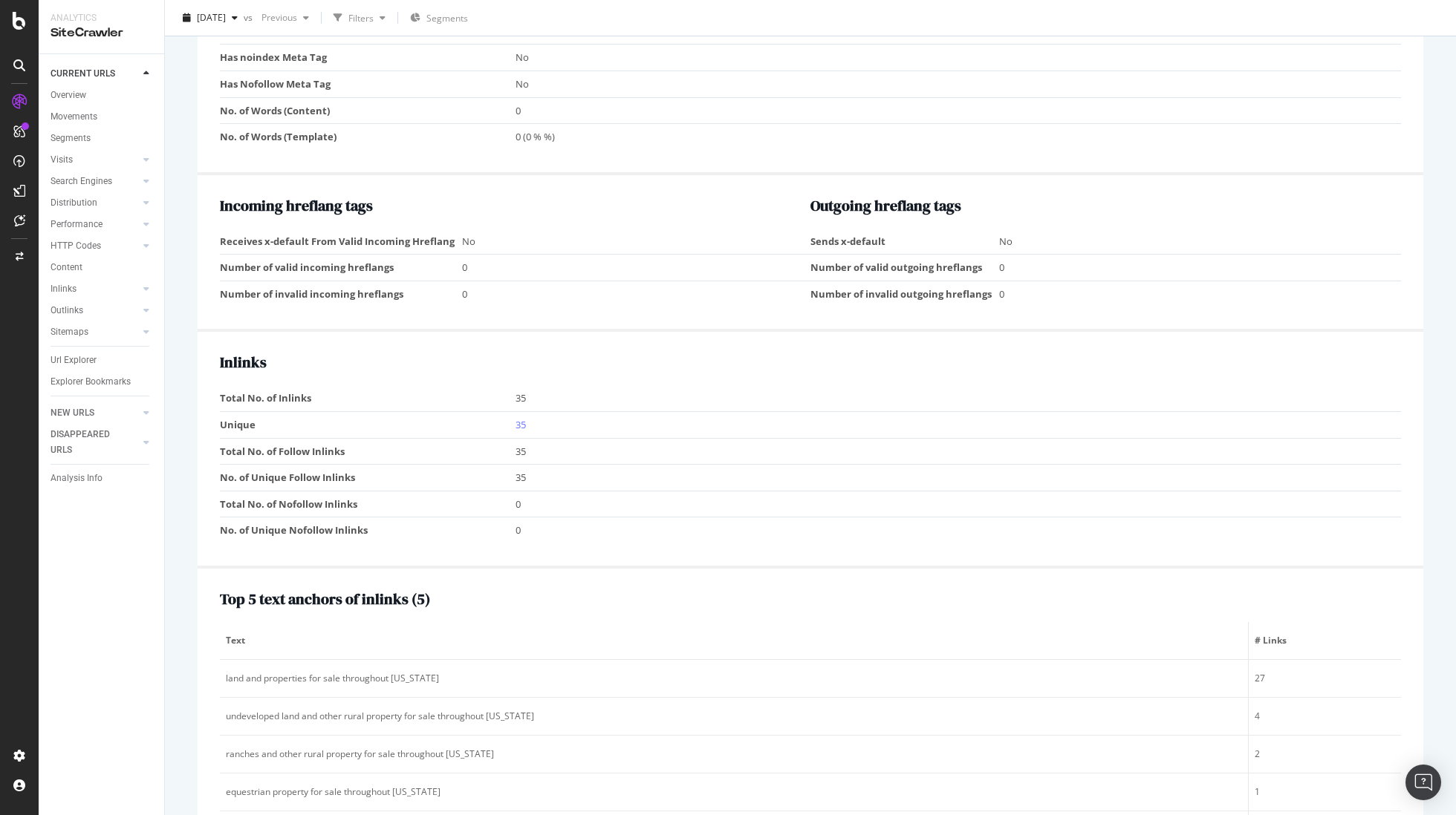
scroll to position [1121, 0]
click at [521, 418] on link "35" at bounding box center [520, 420] width 10 height 14
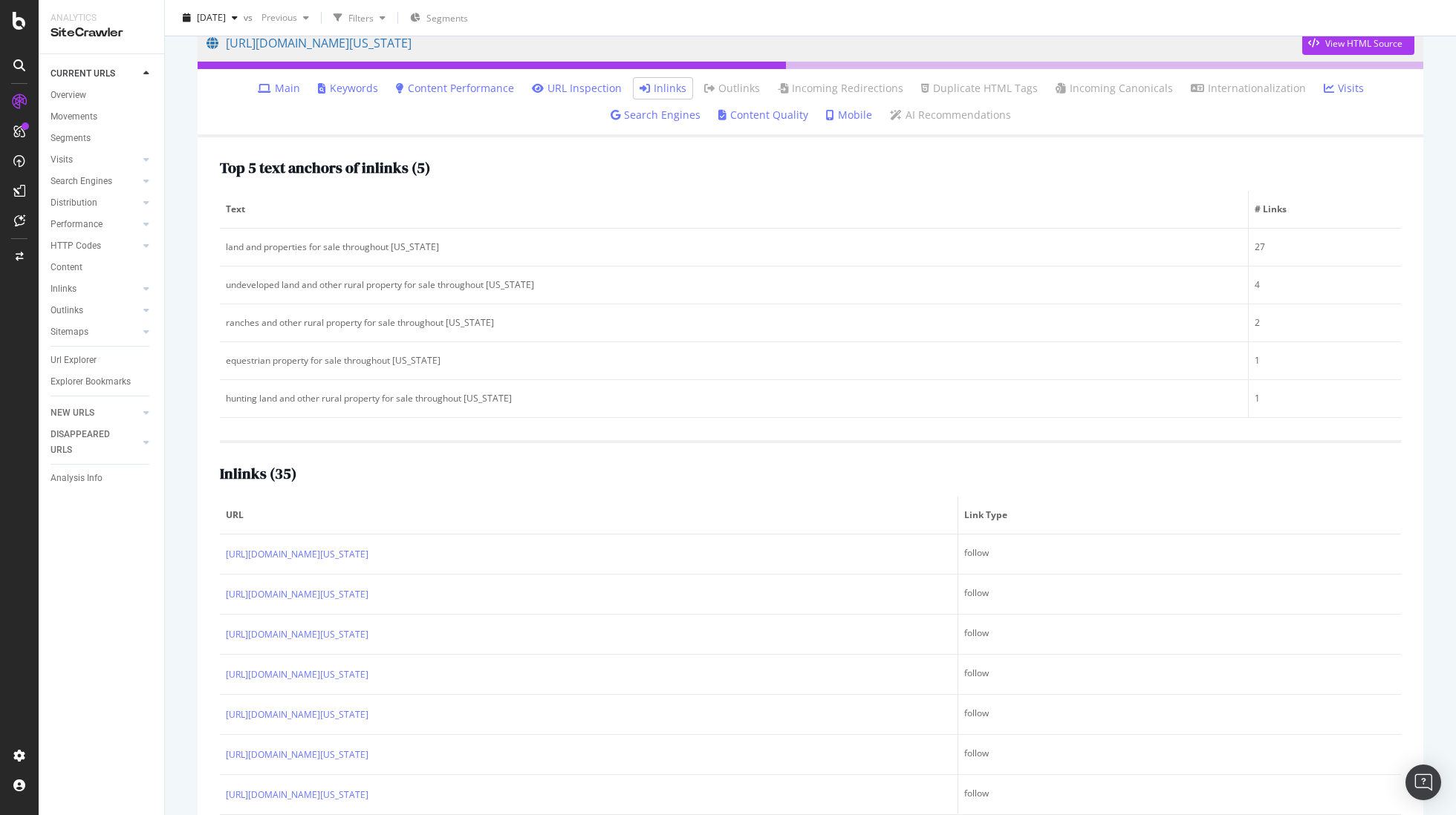
scroll to position [137, 0]
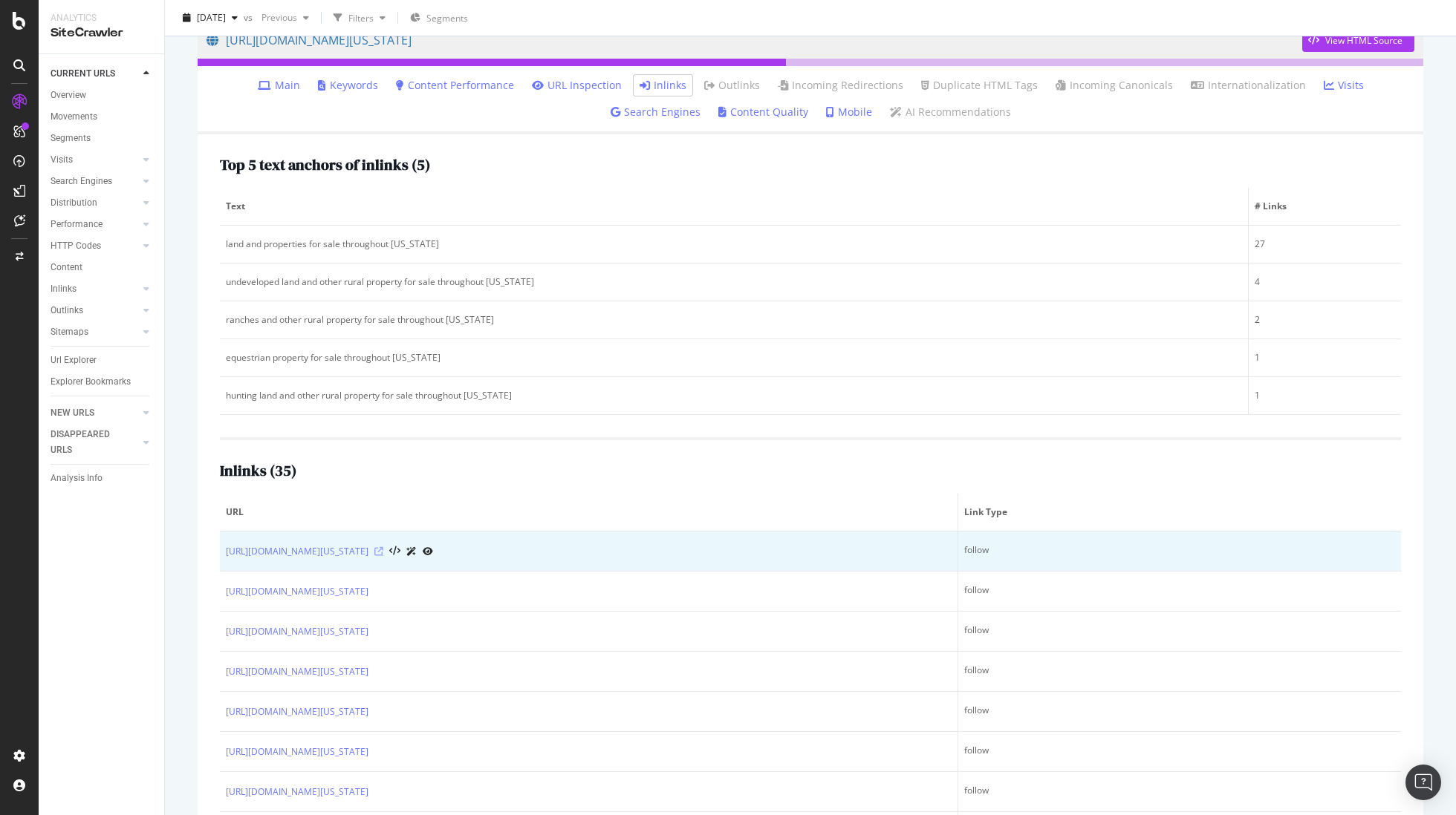
click at [383, 551] on icon at bounding box center [379, 551] width 9 height 9
